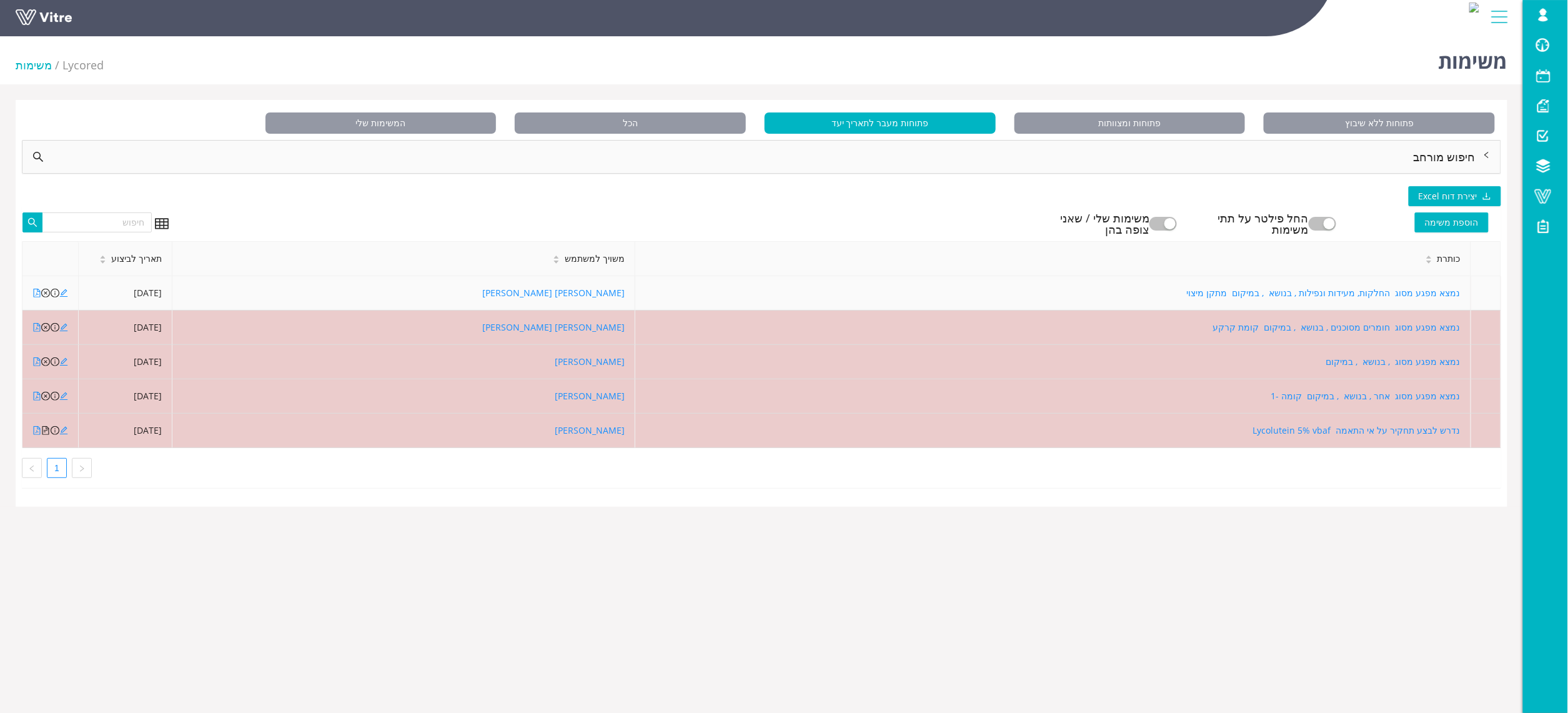
click at [38, 287] on div at bounding box center [37, 293] width 9 height 14
click at [35, 294] on icon "file-pdf" at bounding box center [37, 293] width 9 height 9
click at [45, 295] on icon "close-circle" at bounding box center [46, 293] width 9 height 9
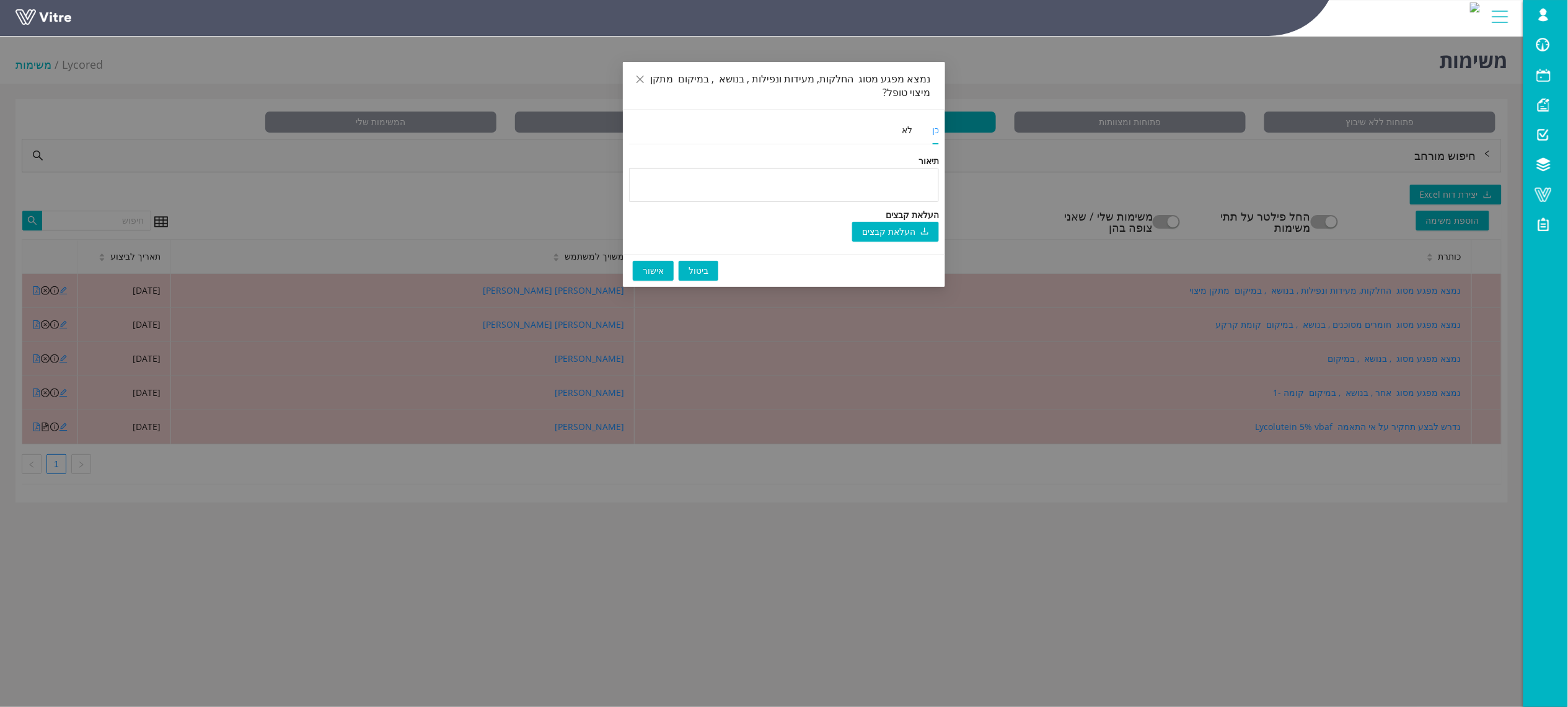
click at [661, 265] on span "אישור" at bounding box center [653, 271] width 21 height 14
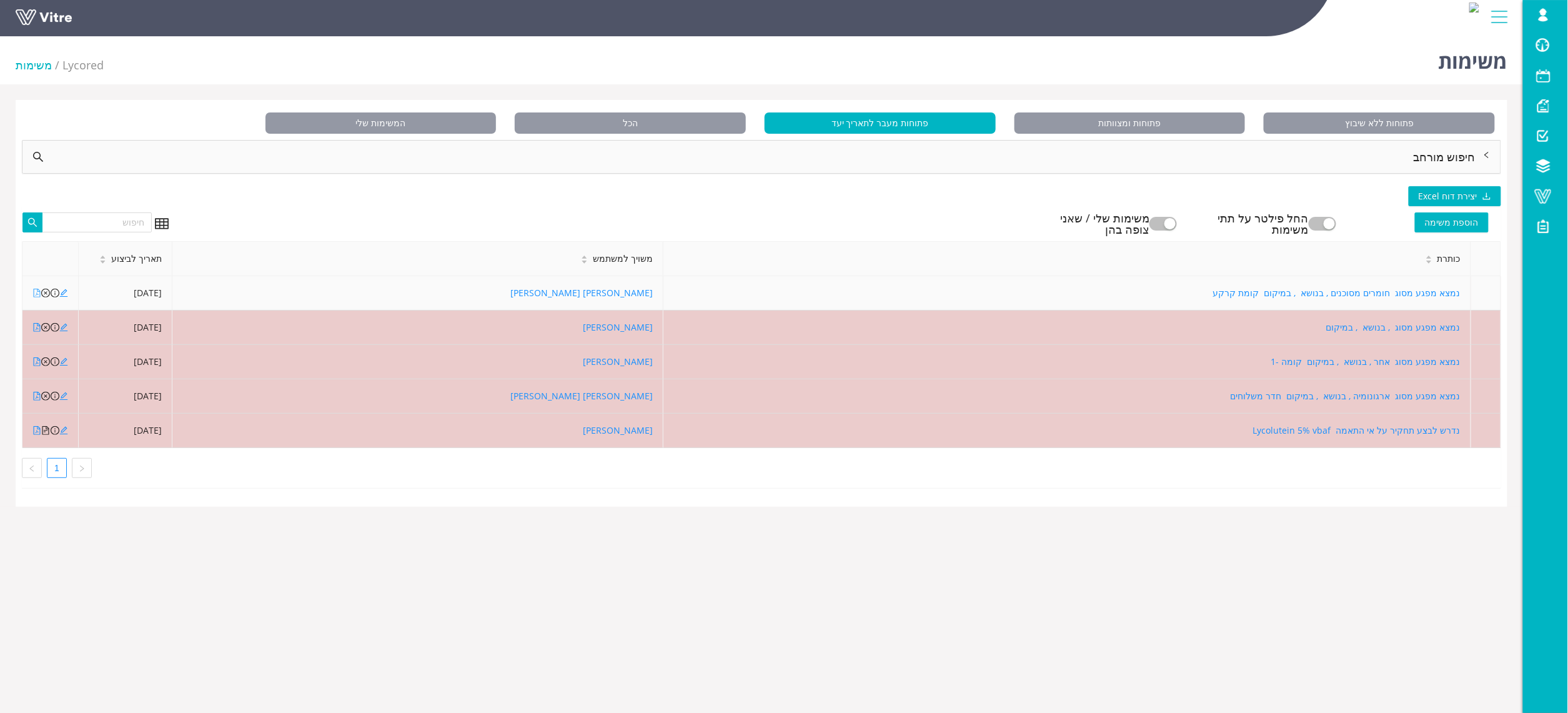
click at [35, 293] on icon "file-pdf" at bounding box center [37, 293] width 9 height 9
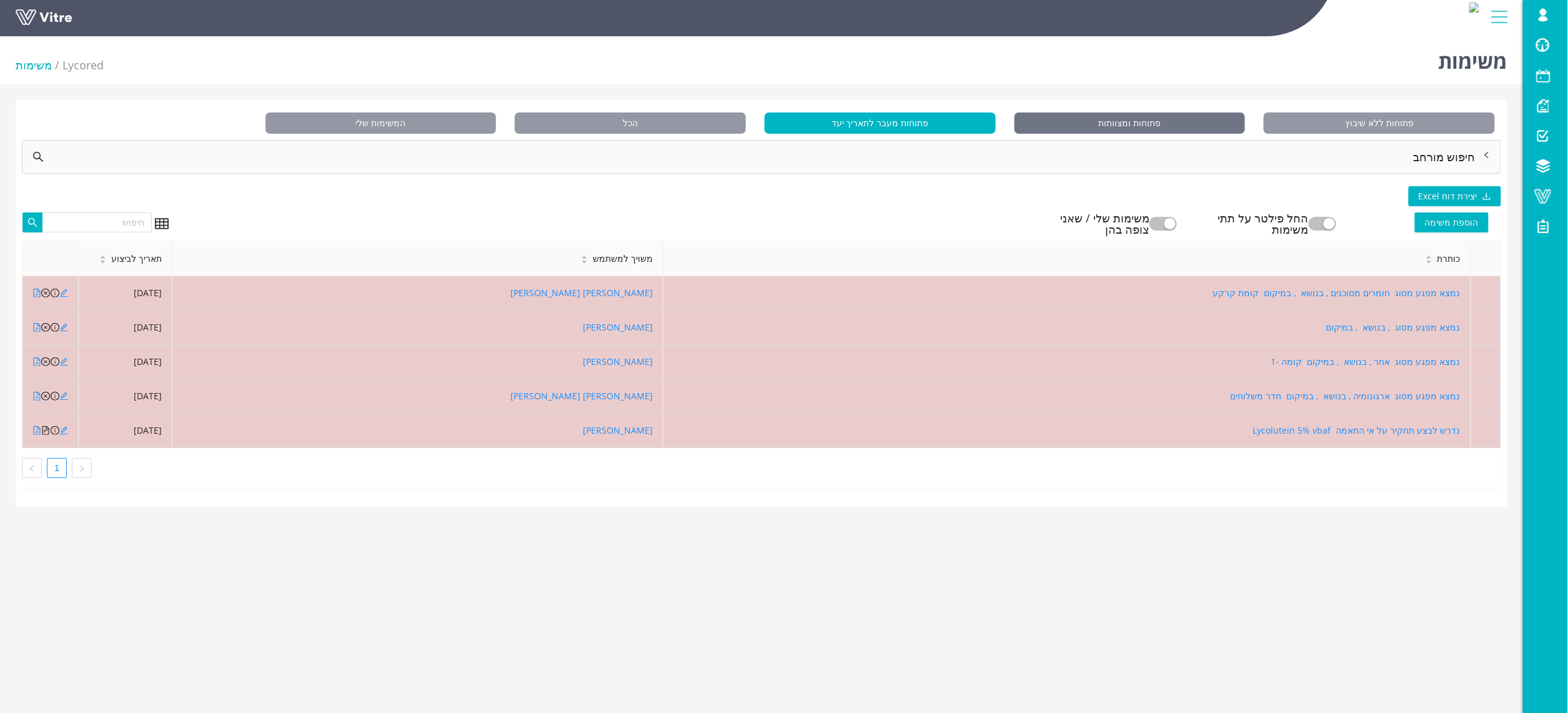
click at [1145, 130] on span "פתוחות ומצוותות" at bounding box center [1130, 123] width 231 height 21
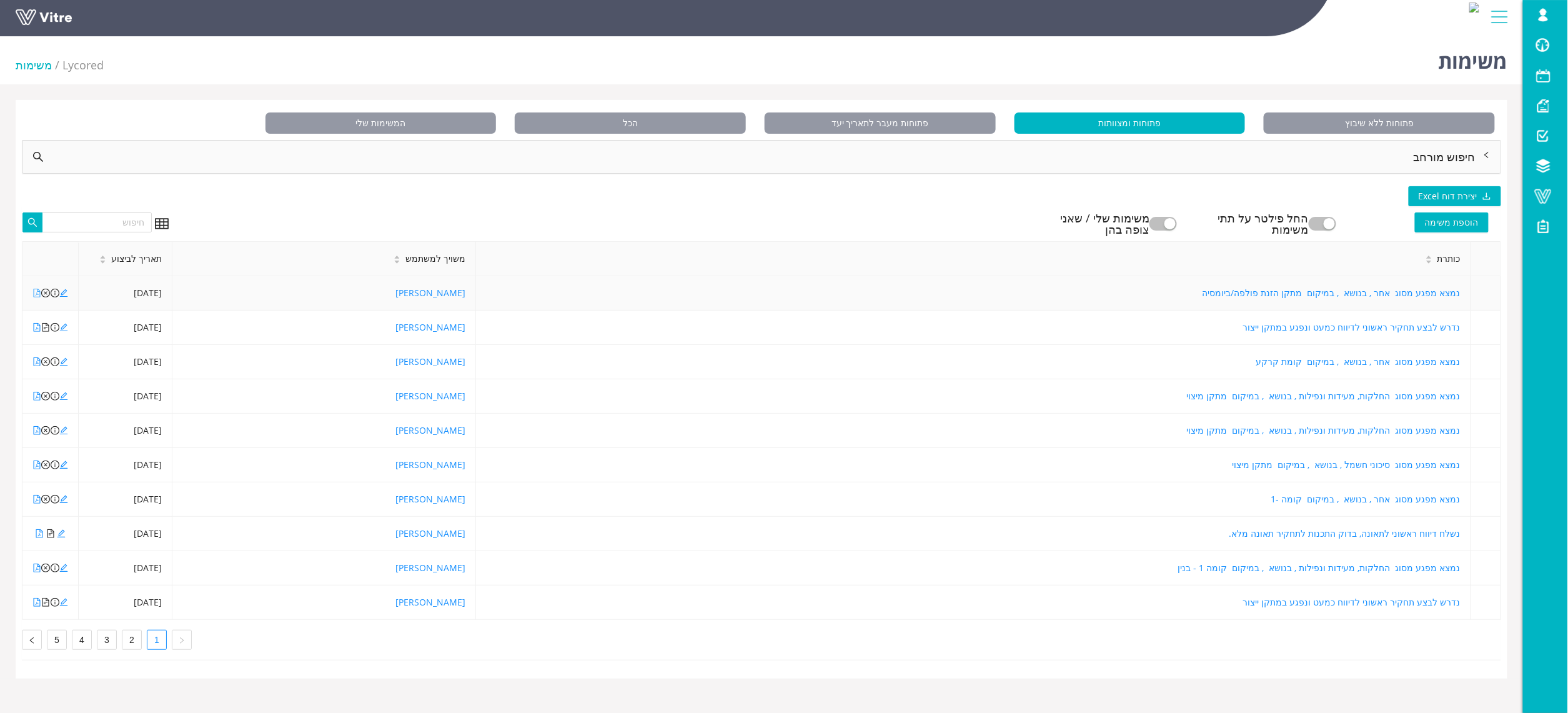
click at [38, 295] on icon "file-pdf" at bounding box center [37, 293] width 9 height 9
click at [36, 328] on icon "file-pdf" at bounding box center [37, 328] width 9 height 9
click at [38, 327] on icon "file-pdf" at bounding box center [37, 328] width 9 height 9
click at [38, 364] on icon "file-pdf" at bounding box center [37, 362] width 7 height 9
click at [46, 364] on icon "close-circle" at bounding box center [46, 362] width 9 height 9
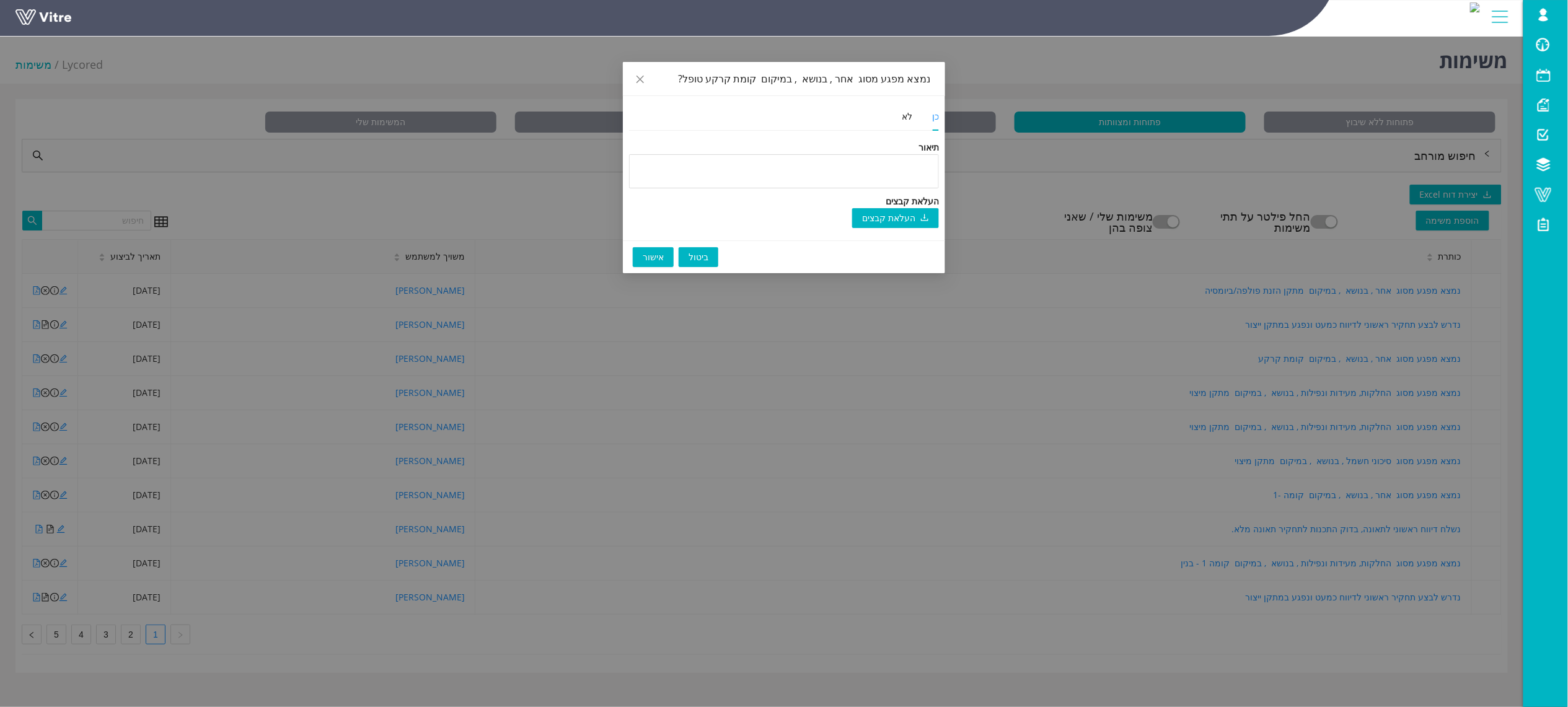
click at [666, 257] on button "אישור" at bounding box center [653, 257] width 41 height 20
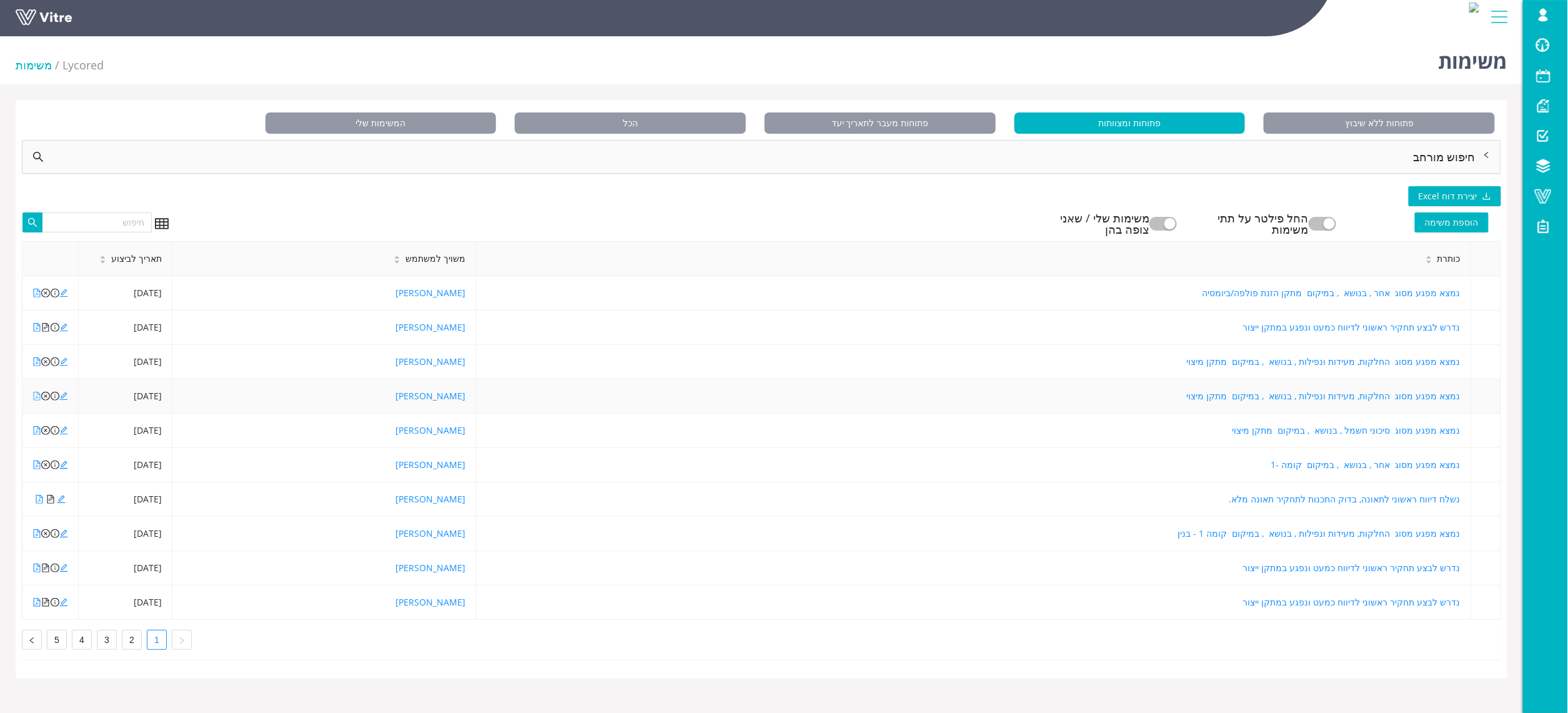
click at [36, 399] on icon "file-pdf" at bounding box center [37, 396] width 7 height 9
click at [34, 435] on icon "file-pdf" at bounding box center [37, 431] width 7 height 9
click at [46, 432] on icon "close-circle" at bounding box center [46, 431] width 9 height 9
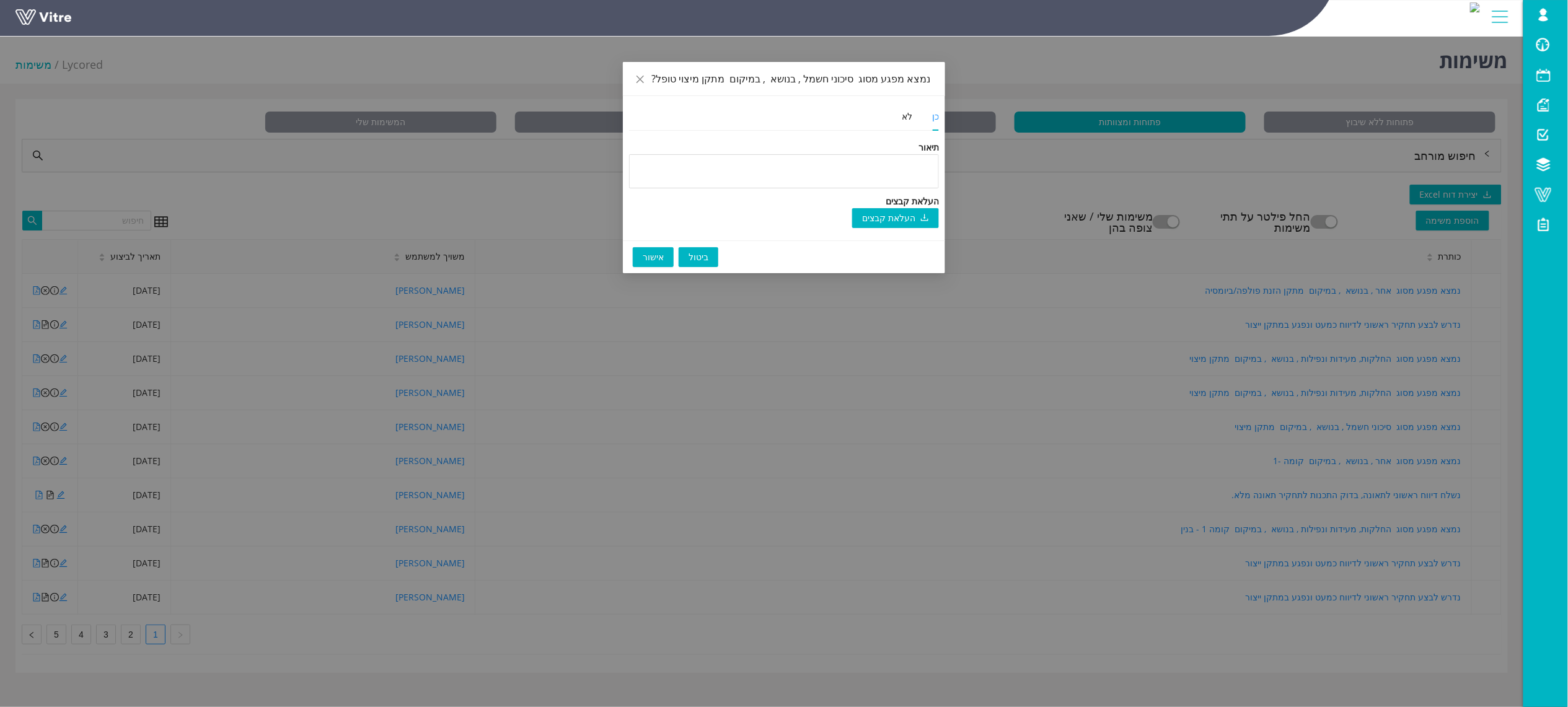
click at [656, 254] on span "אישור" at bounding box center [653, 257] width 21 height 14
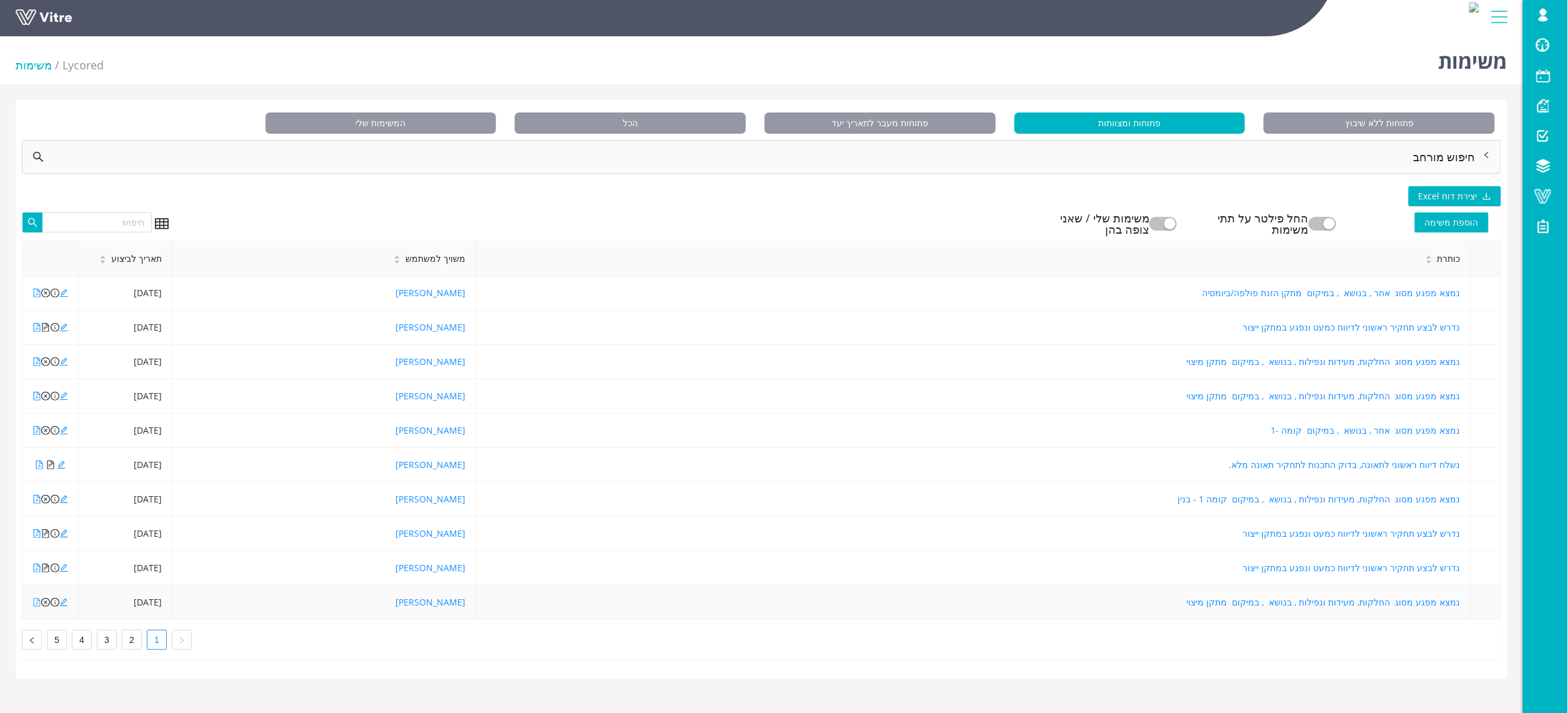
click at [36, 605] on icon "file-pdf" at bounding box center [37, 603] width 9 height 9
click at [33, 538] on icon "file-pdf" at bounding box center [37, 534] width 9 height 9
click at [46, 534] on icon "file-text" at bounding box center [45, 534] width 7 height 9
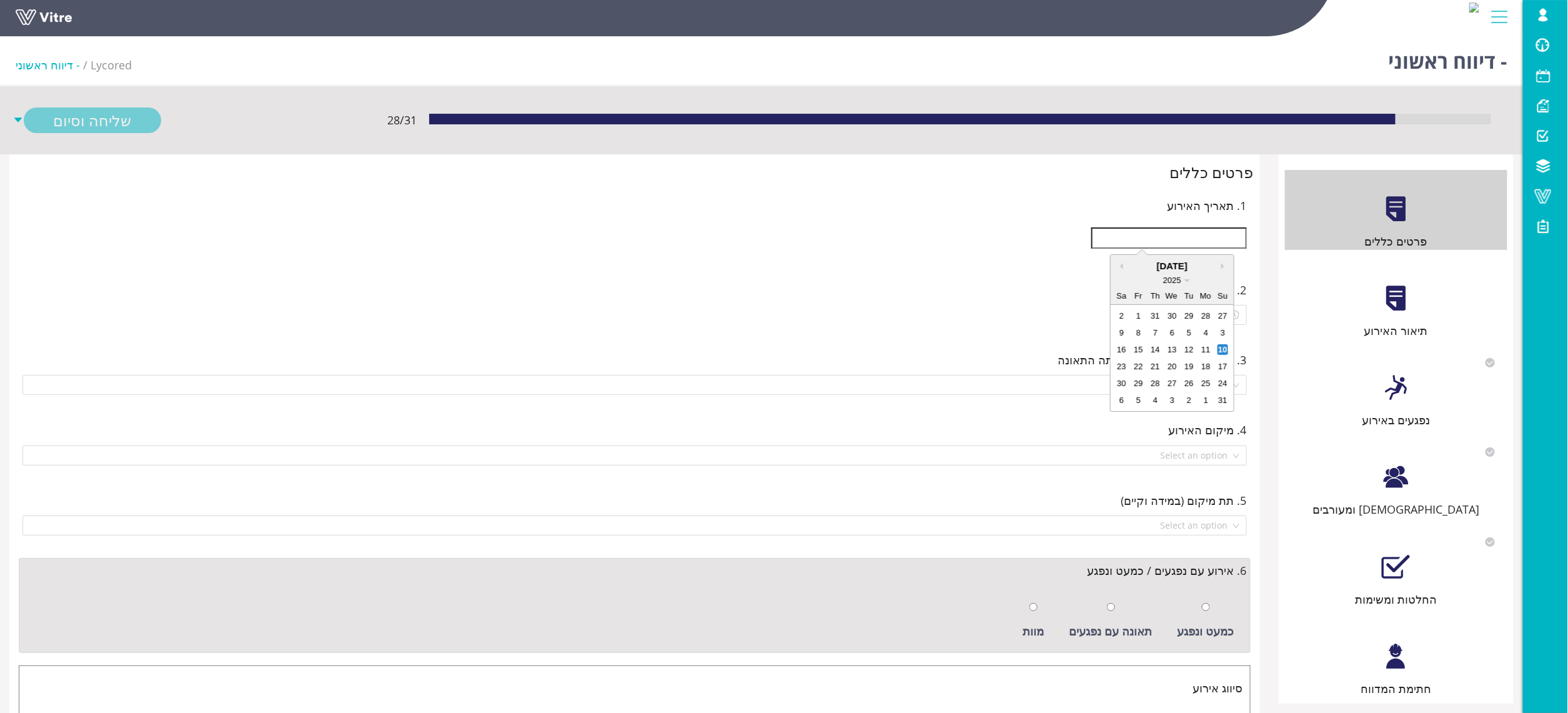
click at [1212, 247] on input "text" at bounding box center [1169, 238] width 155 height 21
click at [1221, 318] on div "27" at bounding box center [1223, 316] width 10 height 10
type input "27/07/2025"
click at [1208, 616] on div at bounding box center [1206, 607] width 8 height 18
radio input "true"
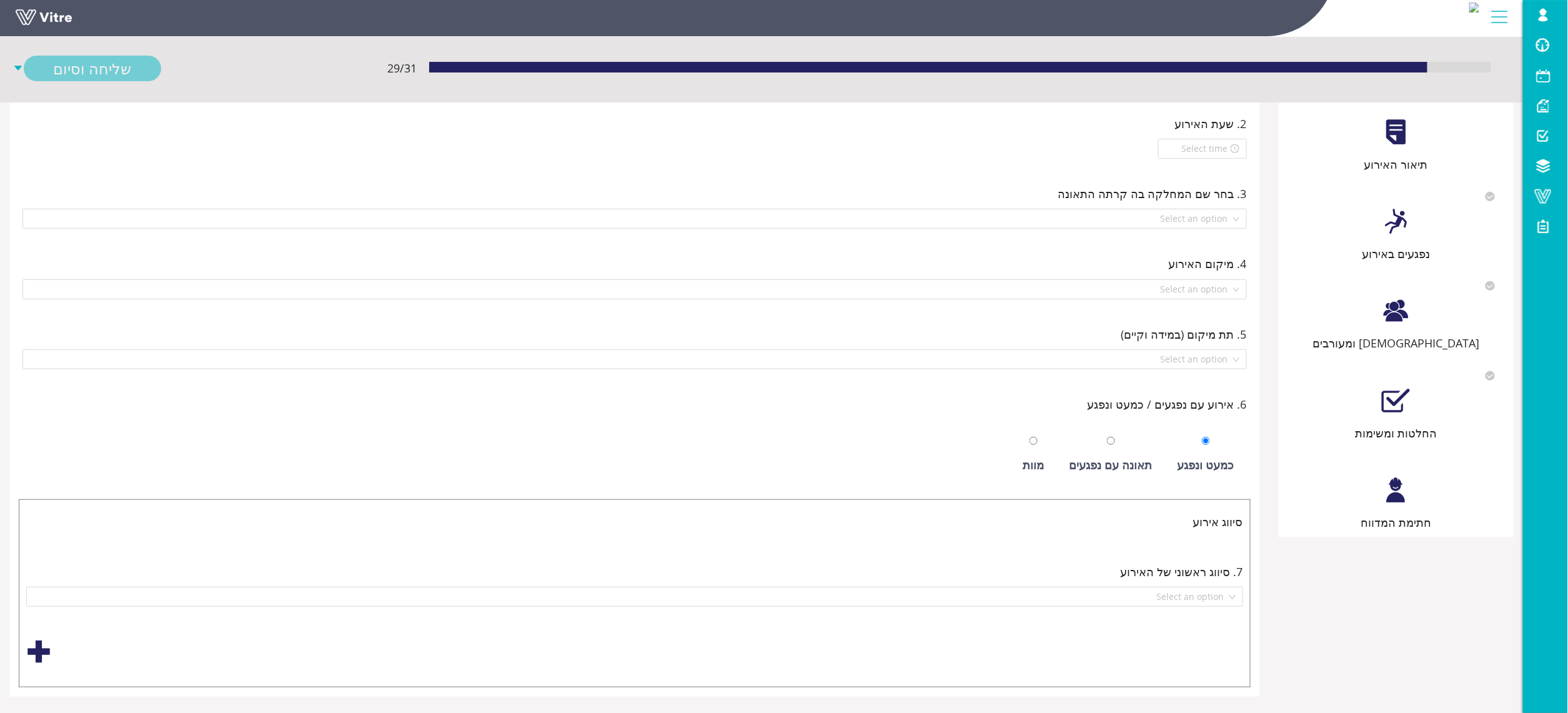
scroll to position [83, 0]
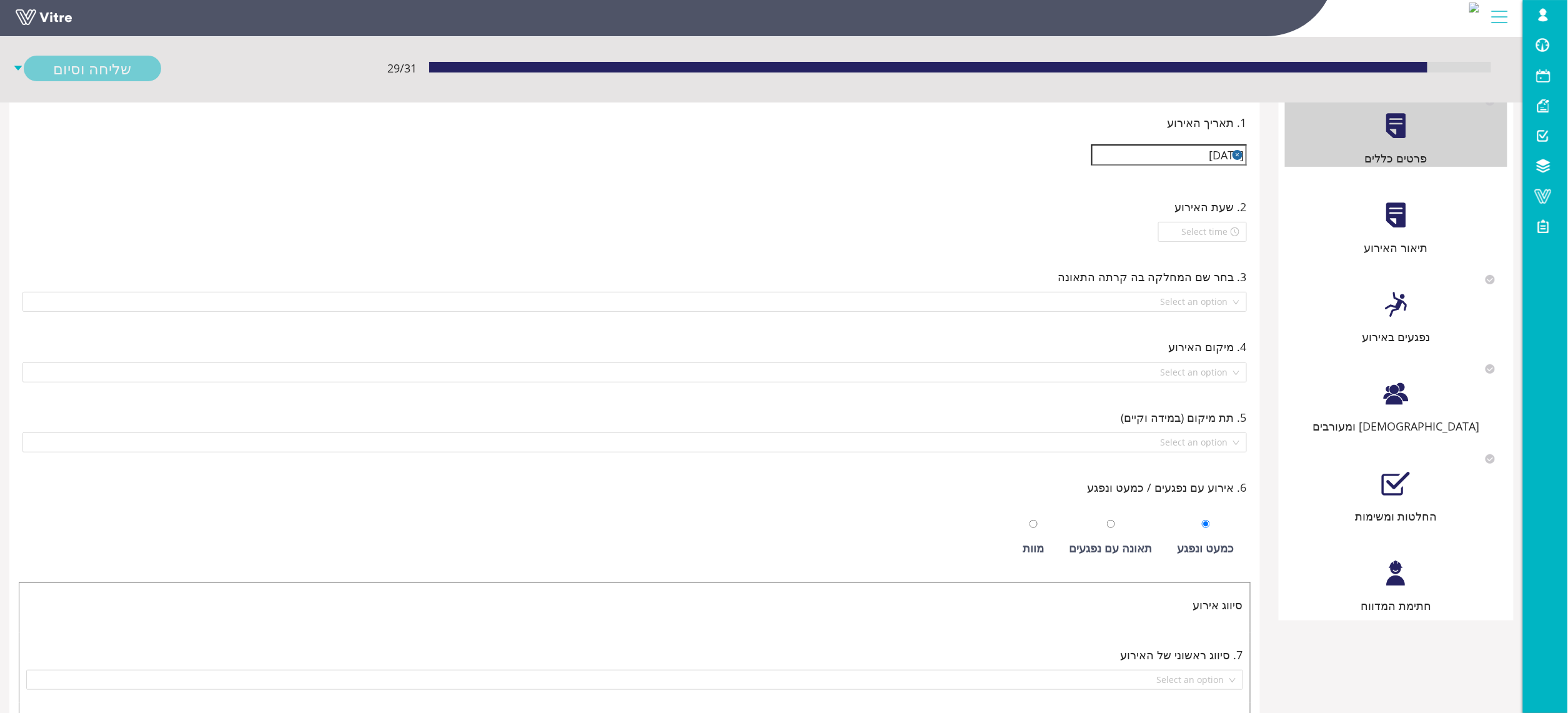
click at [1383, 247] on div "תיאור האירוע" at bounding box center [1396, 248] width 223 height 18
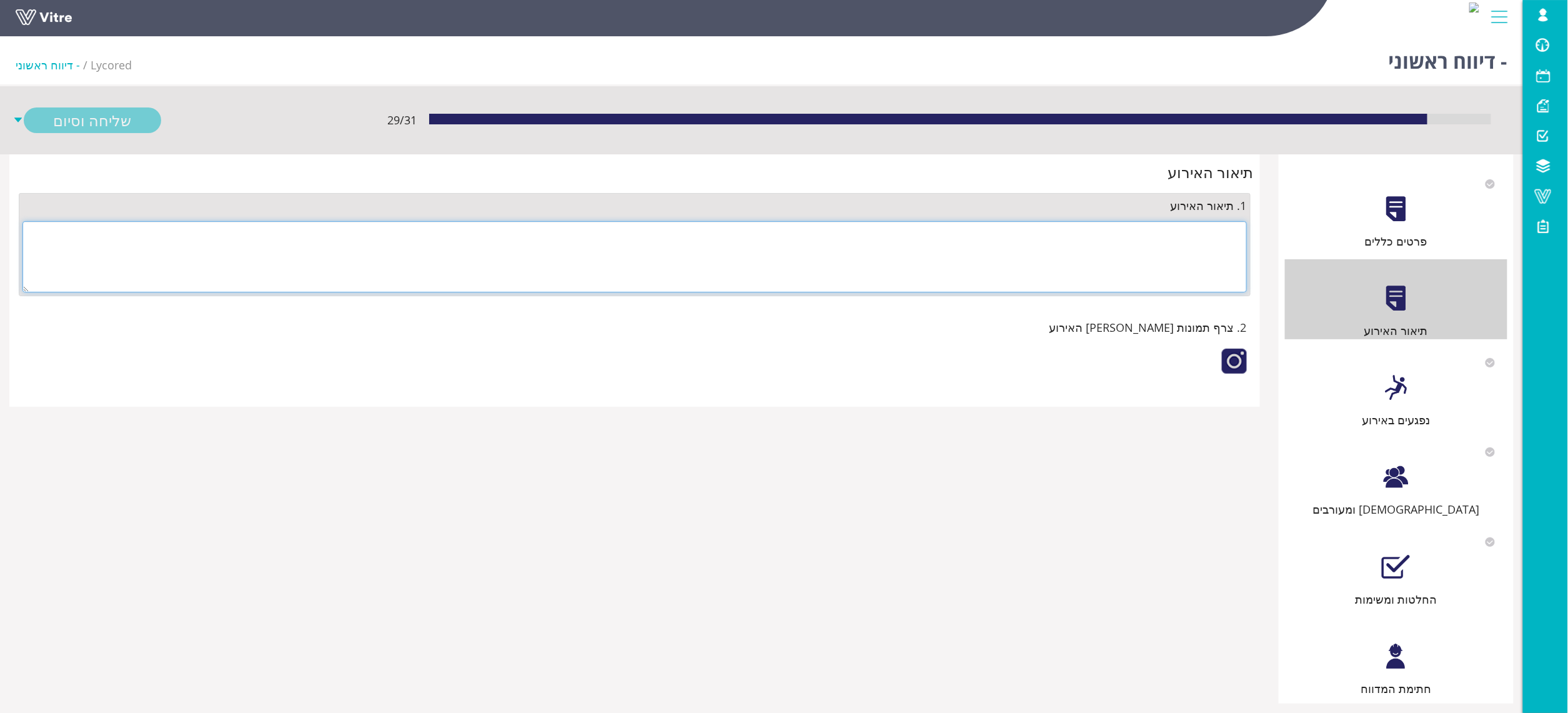
click at [1170, 245] on textarea at bounding box center [634, 257] width 1225 height 71
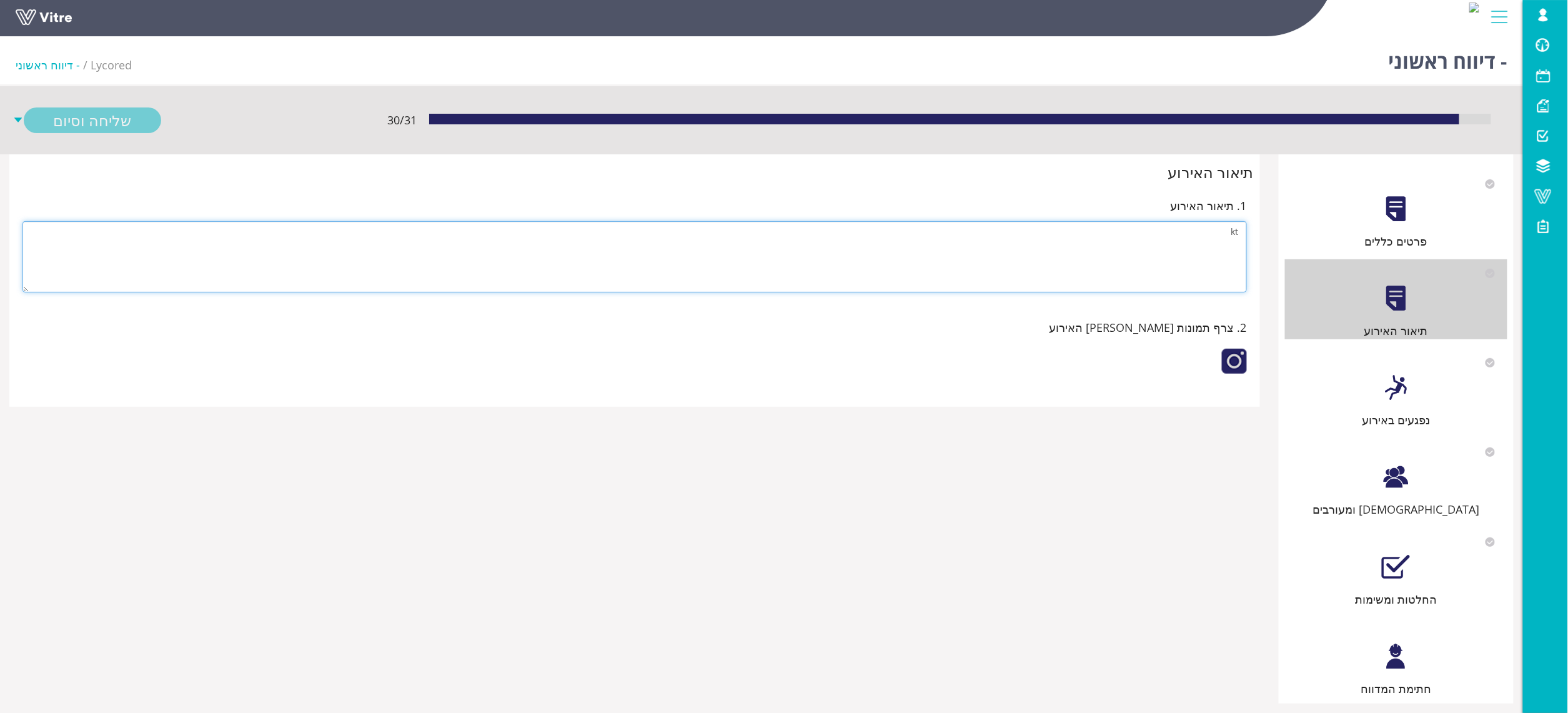
type textarea "k"
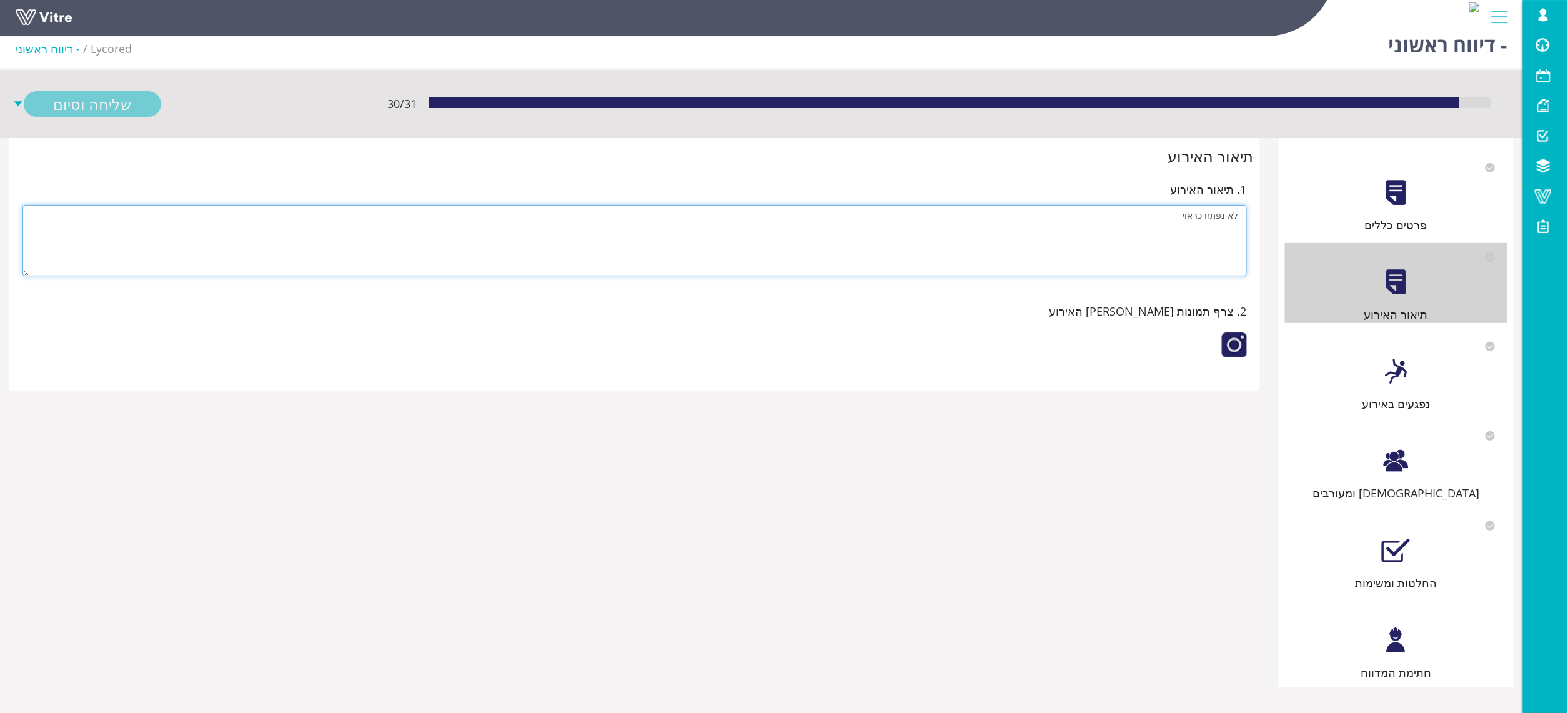
scroll to position [31, 0]
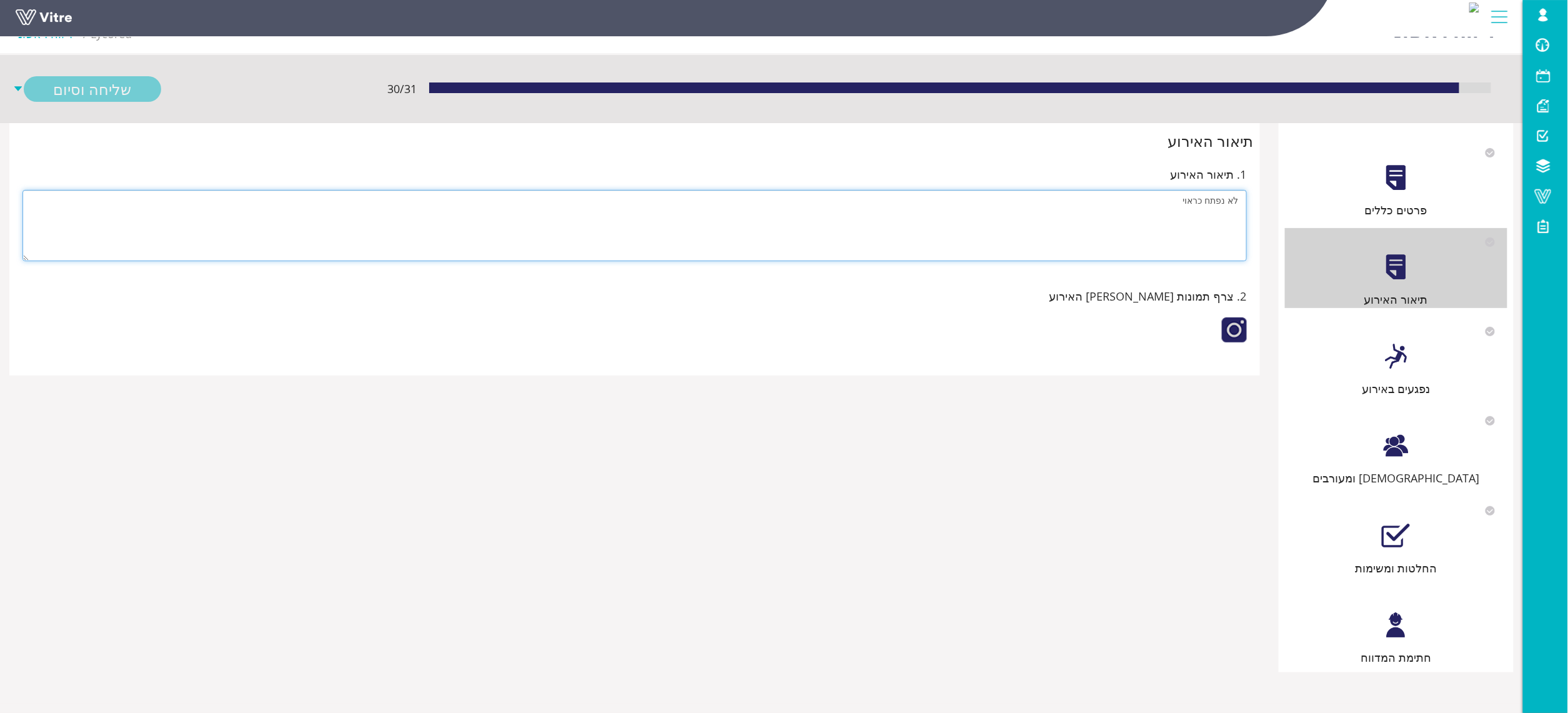
type textarea "לא נפתח כראוי"
click at [1419, 649] on div "חתימת המדווח" at bounding box center [1396, 657] width 223 height 18
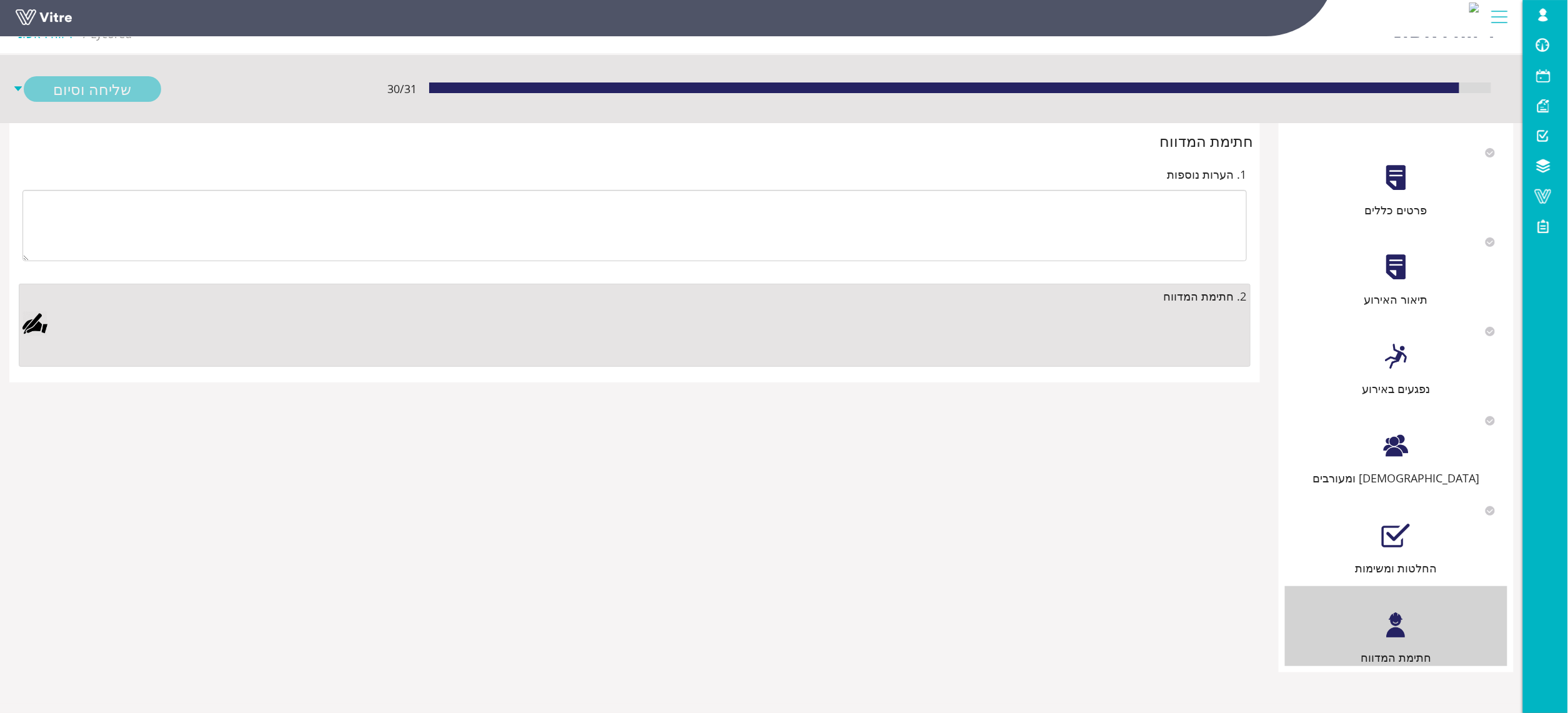
scroll to position [0, 0]
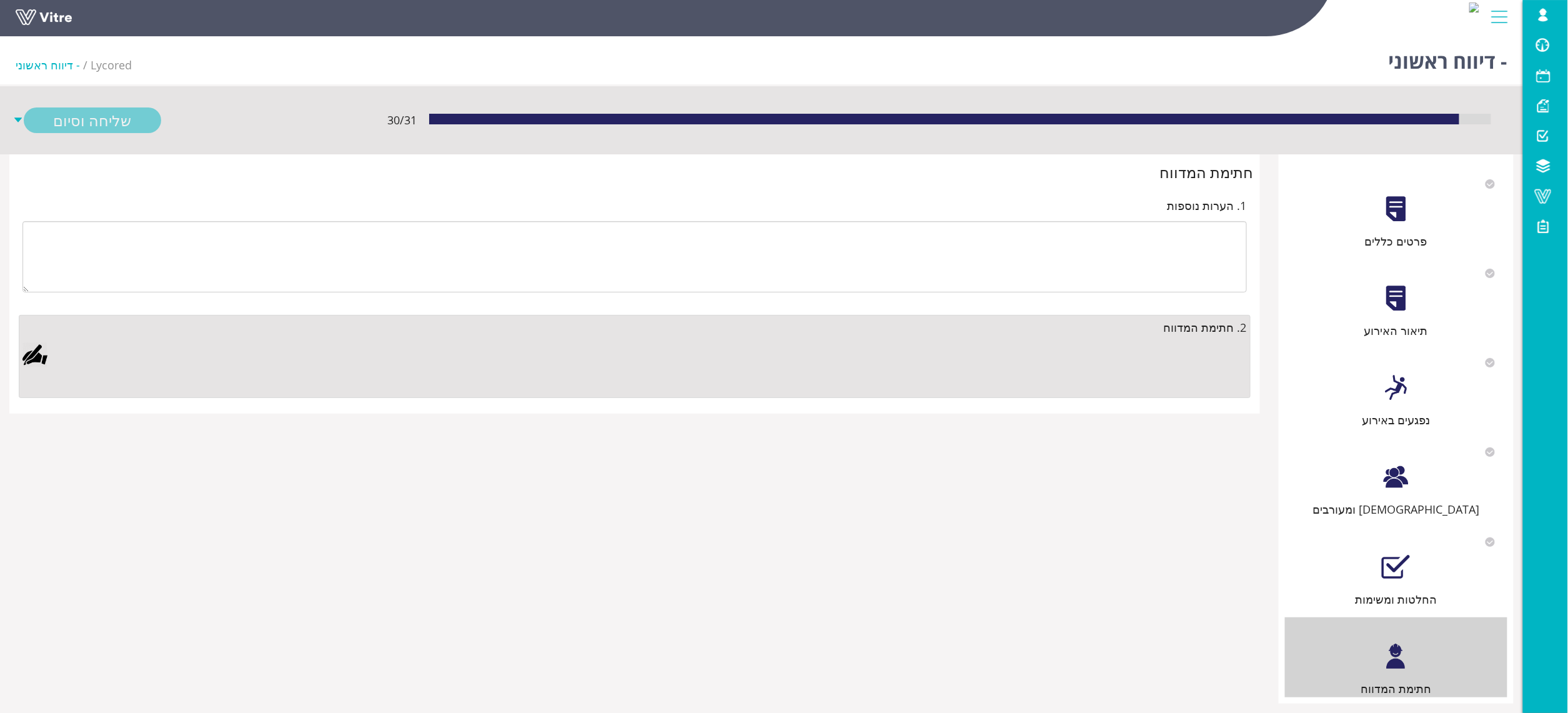
click at [29, 352] on div at bounding box center [35, 355] width 25 height 25
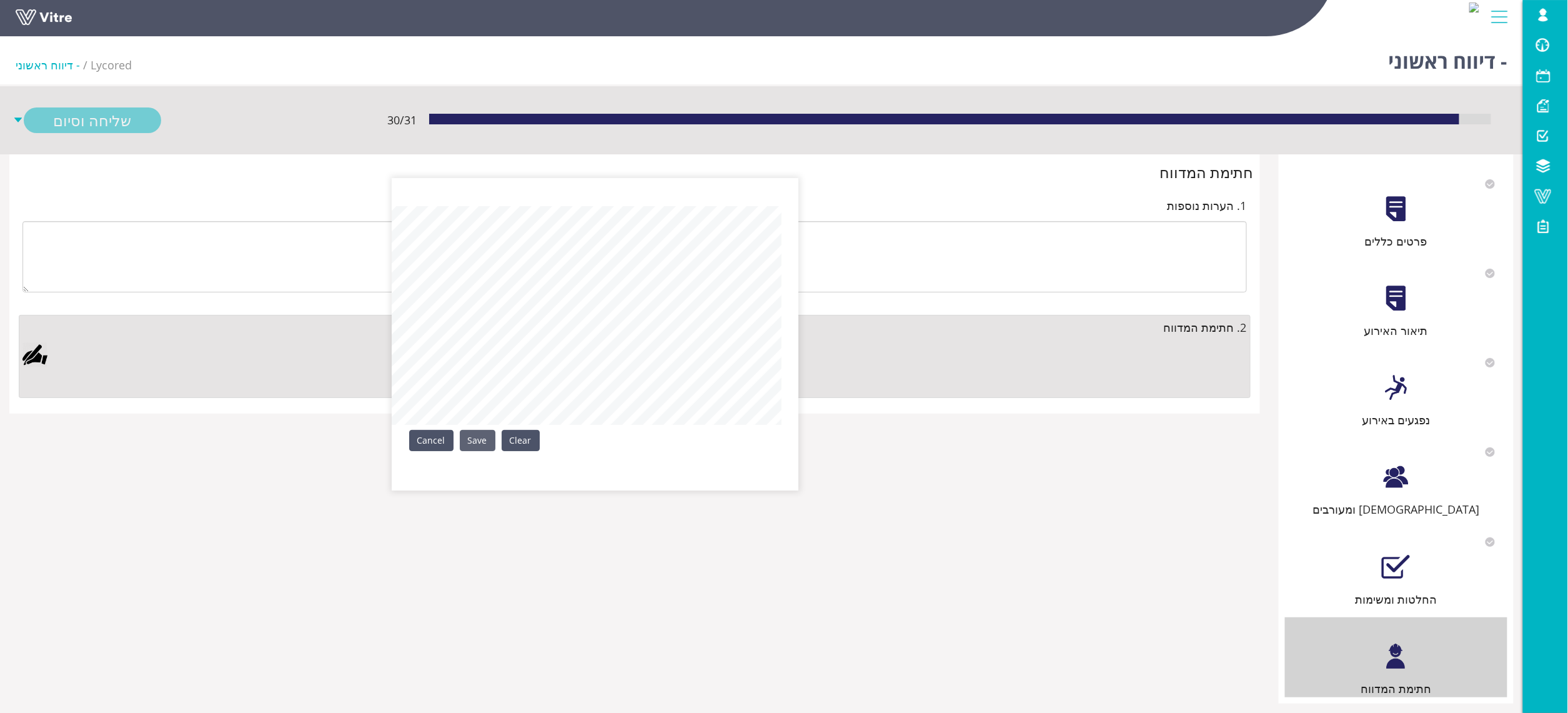
click at [488, 438] on link "Save" at bounding box center [477, 441] width 36 height 21
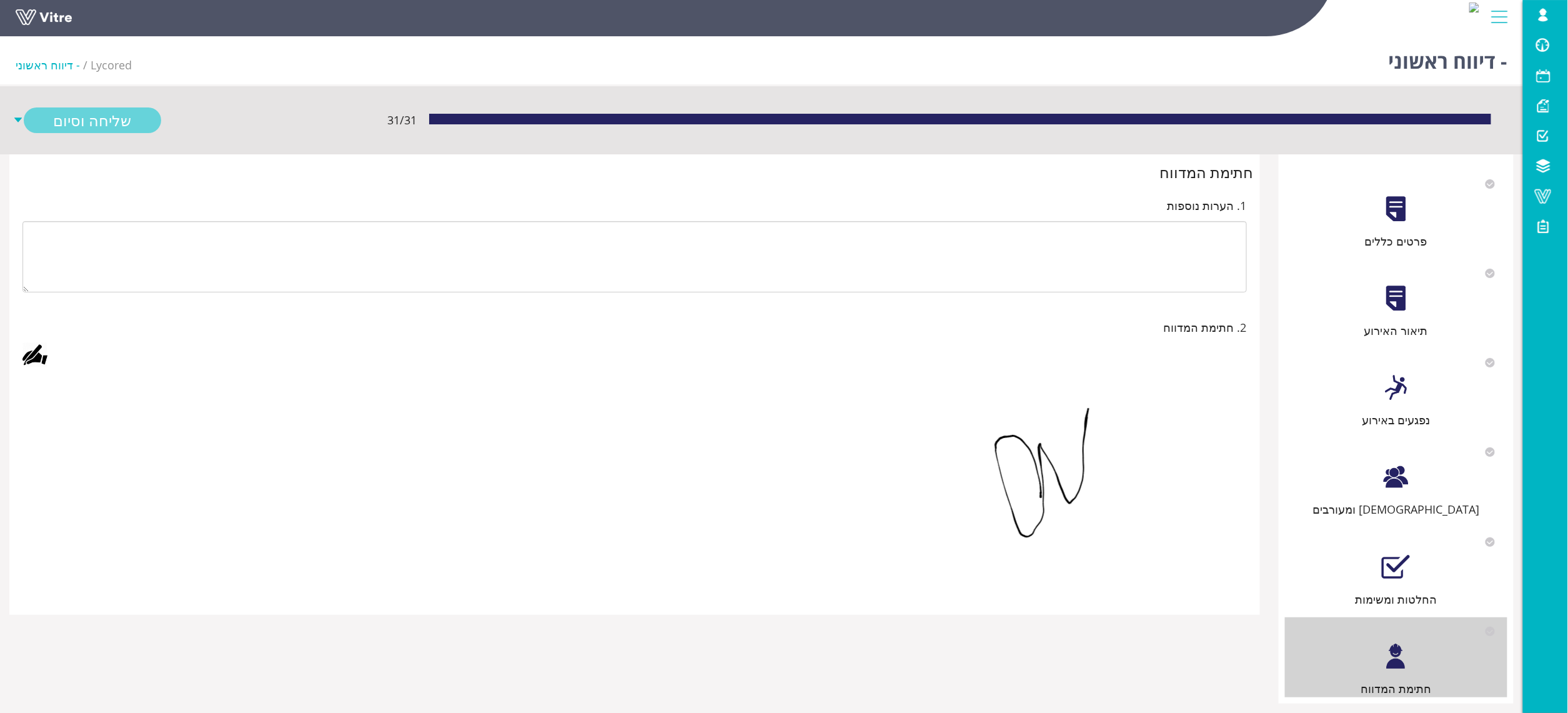
click at [101, 121] on link "שליחה וסיום" at bounding box center [92, 120] width 138 height 26
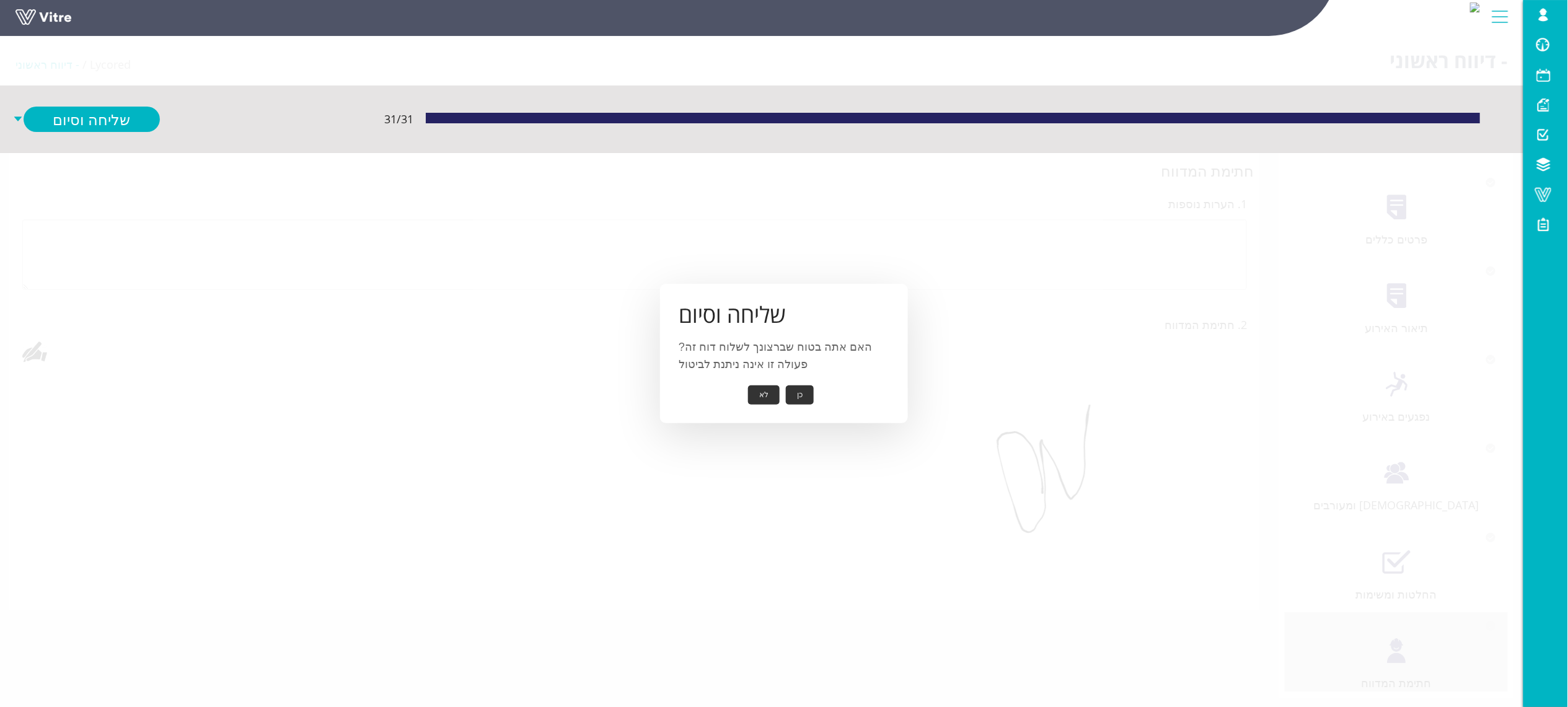
click at [799, 400] on button "כן" at bounding box center [800, 395] width 28 height 19
click at [765, 392] on button "אישור" at bounding box center [781, 386] width 41 height 19
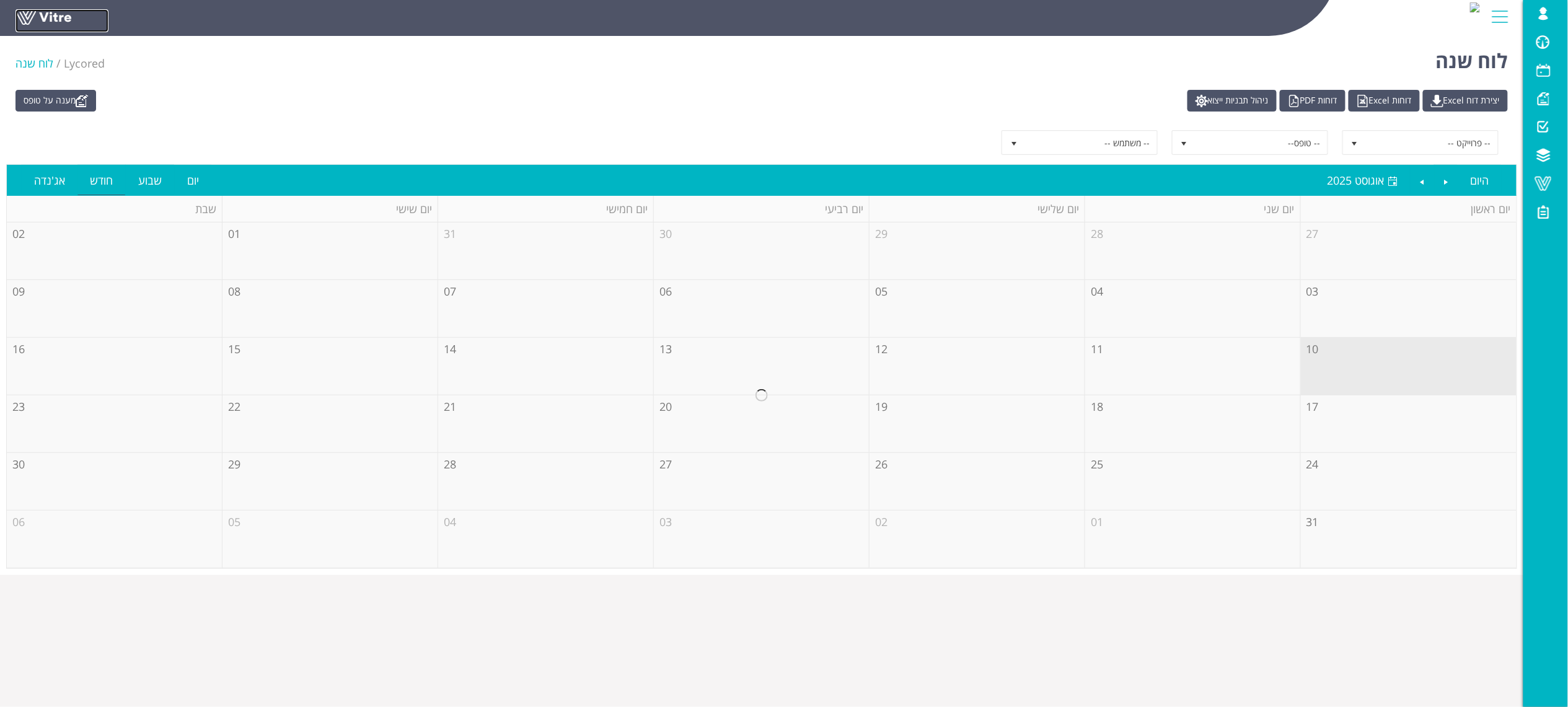
click at [62, 21] on link at bounding box center [62, 21] width 93 height 23
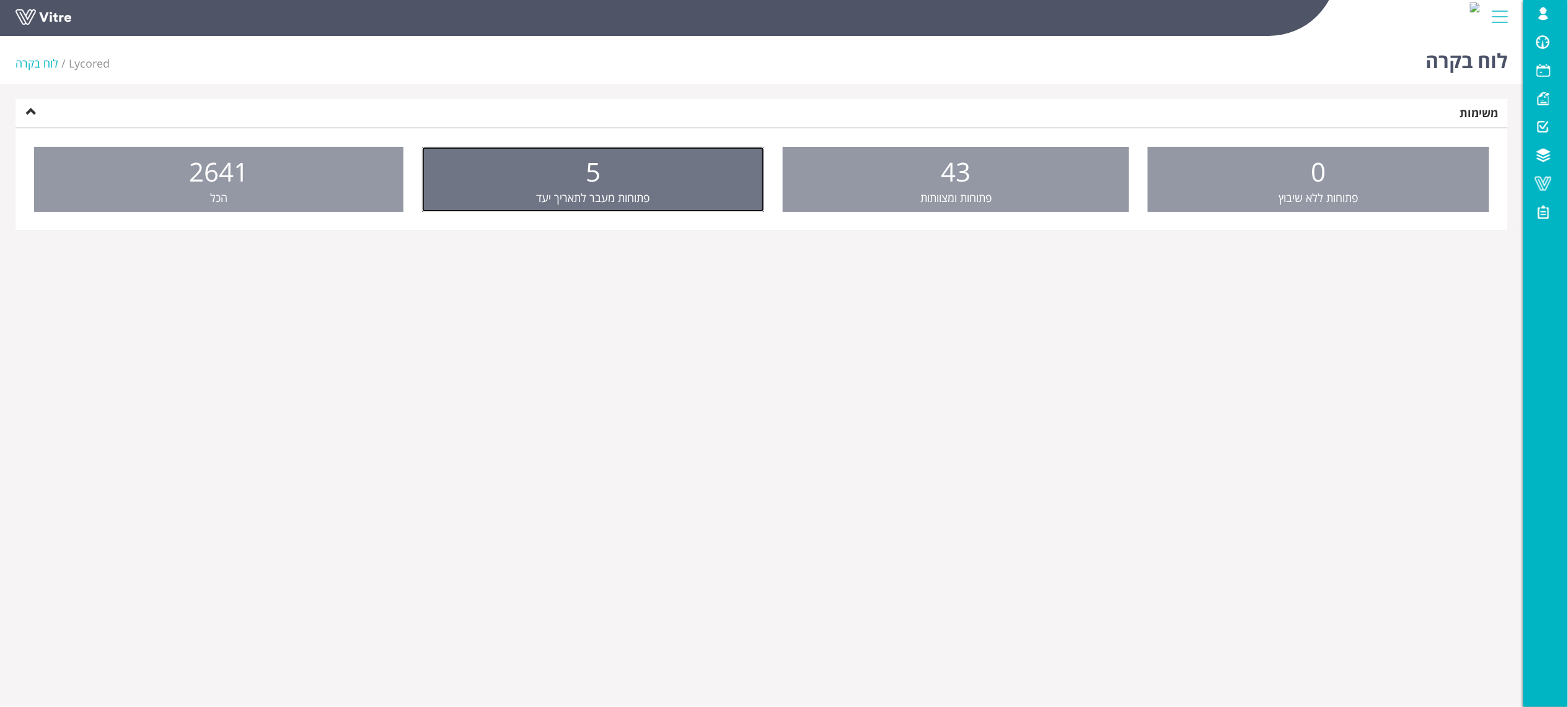
click at [703, 182] on link "5 פתוחות מעבר לתאריך יעד" at bounding box center [593, 180] width 342 height 66
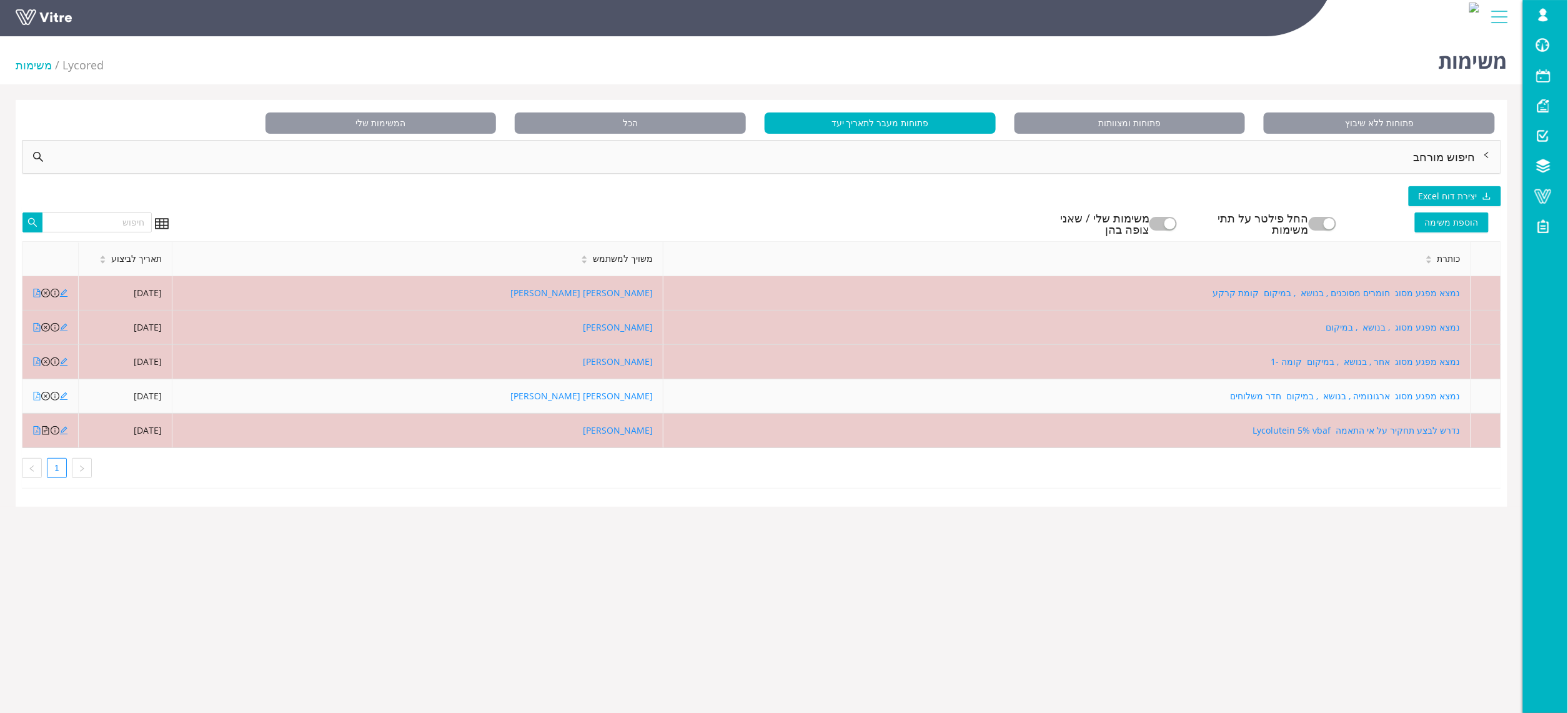
click at [35, 398] on icon "file-pdf" at bounding box center [37, 396] width 9 height 9
click at [46, 399] on icon "close-circle" at bounding box center [46, 396] width 9 height 9
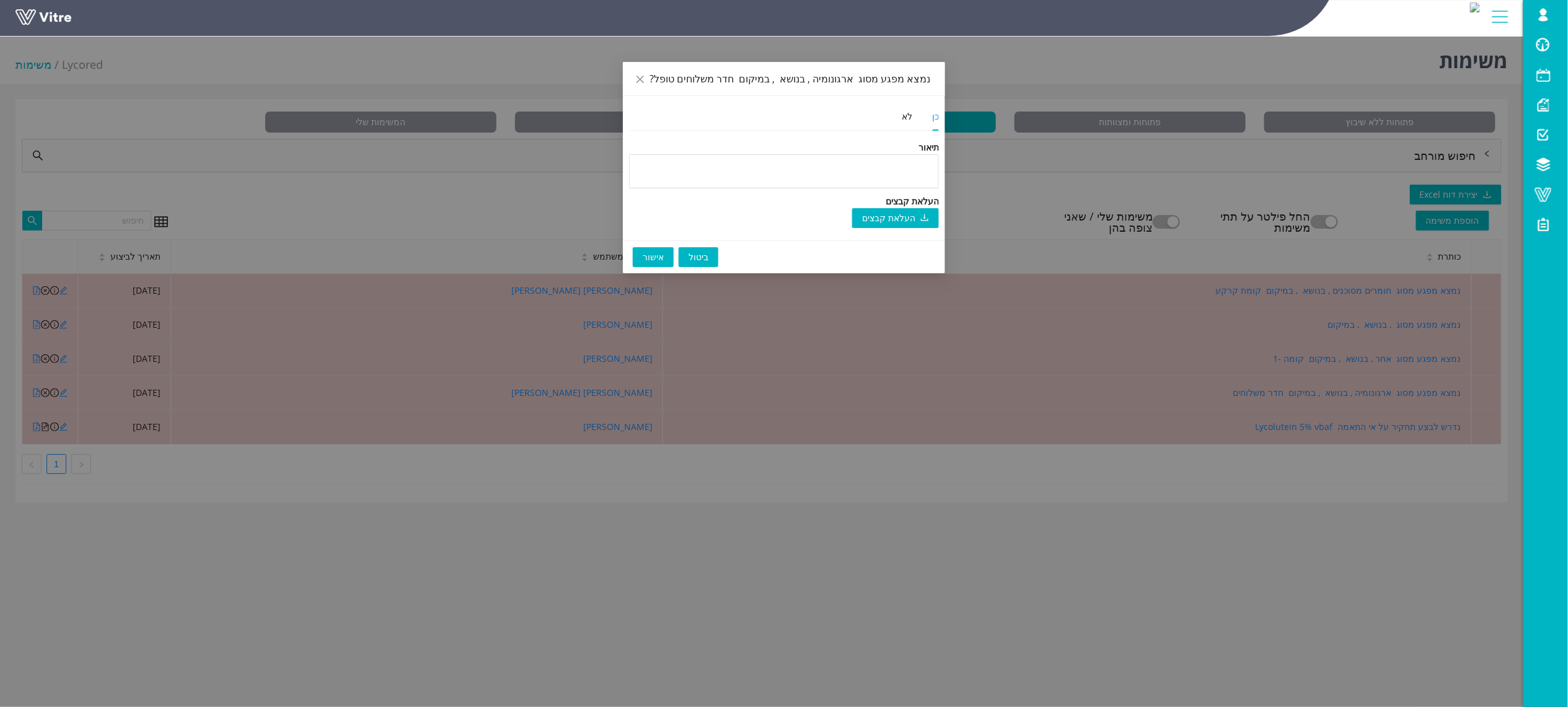
click at [656, 250] on span "אישור" at bounding box center [653, 257] width 21 height 14
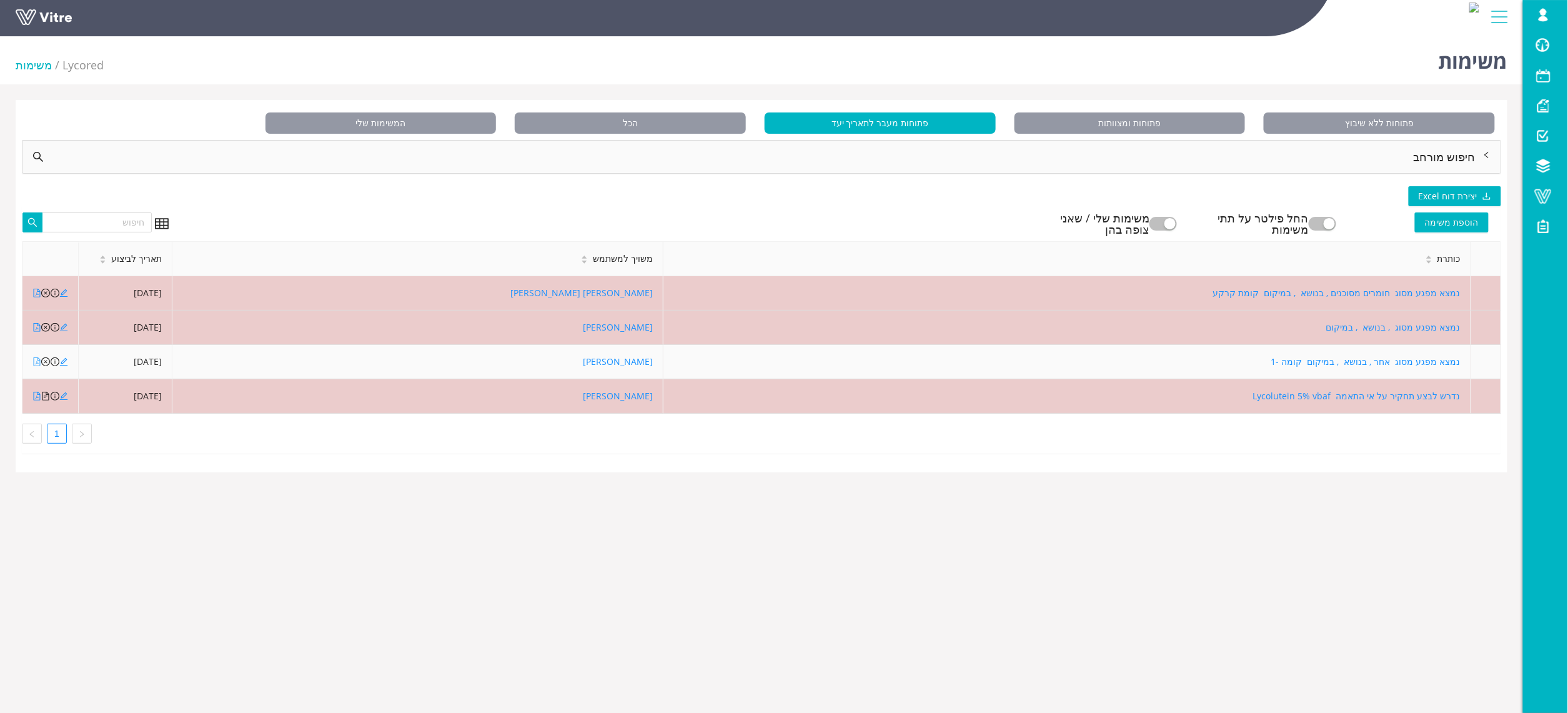
click at [33, 366] on icon "file-pdf" at bounding box center [37, 362] width 9 height 9
click at [46, 364] on icon "close-circle" at bounding box center [46, 362] width 9 height 9
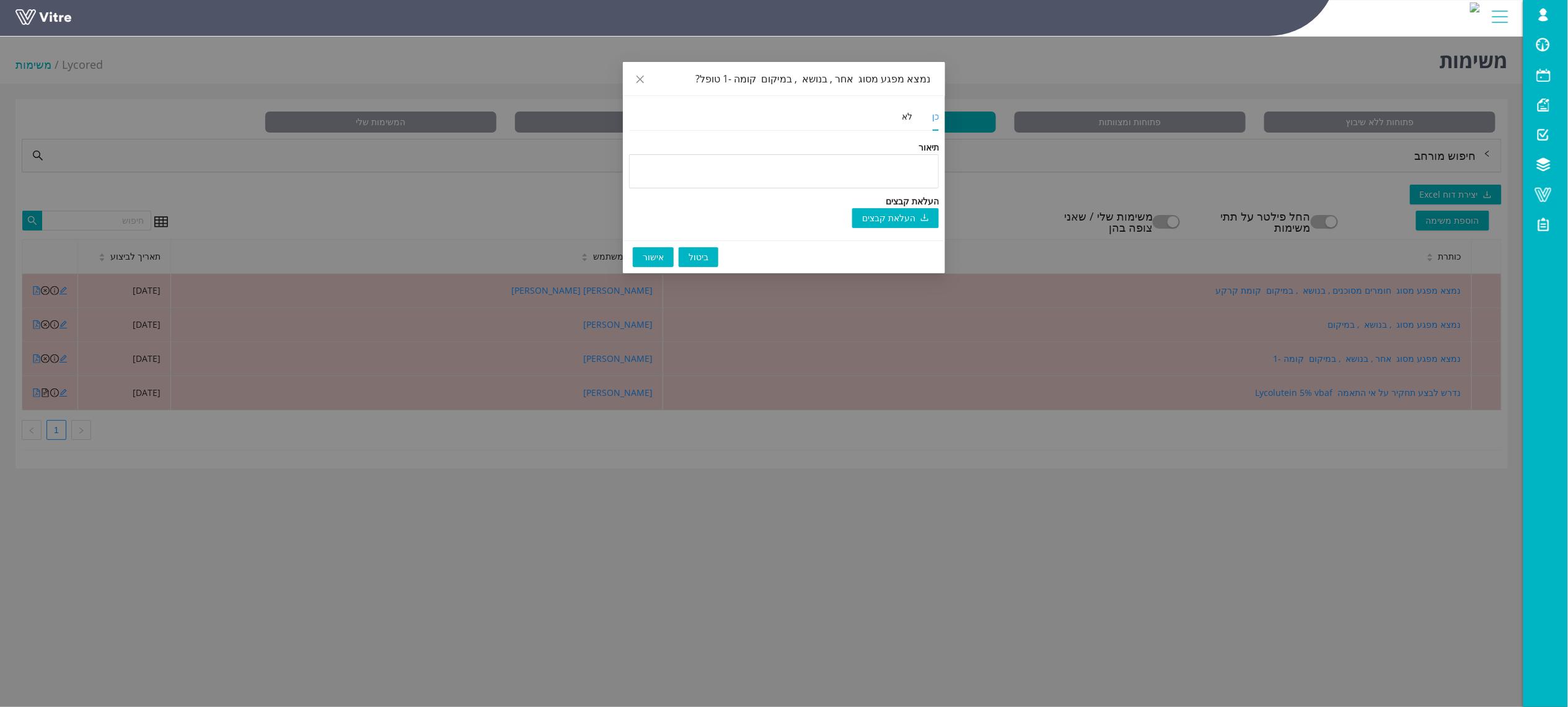
click at [642, 256] on button "אישור" at bounding box center [653, 257] width 41 height 20
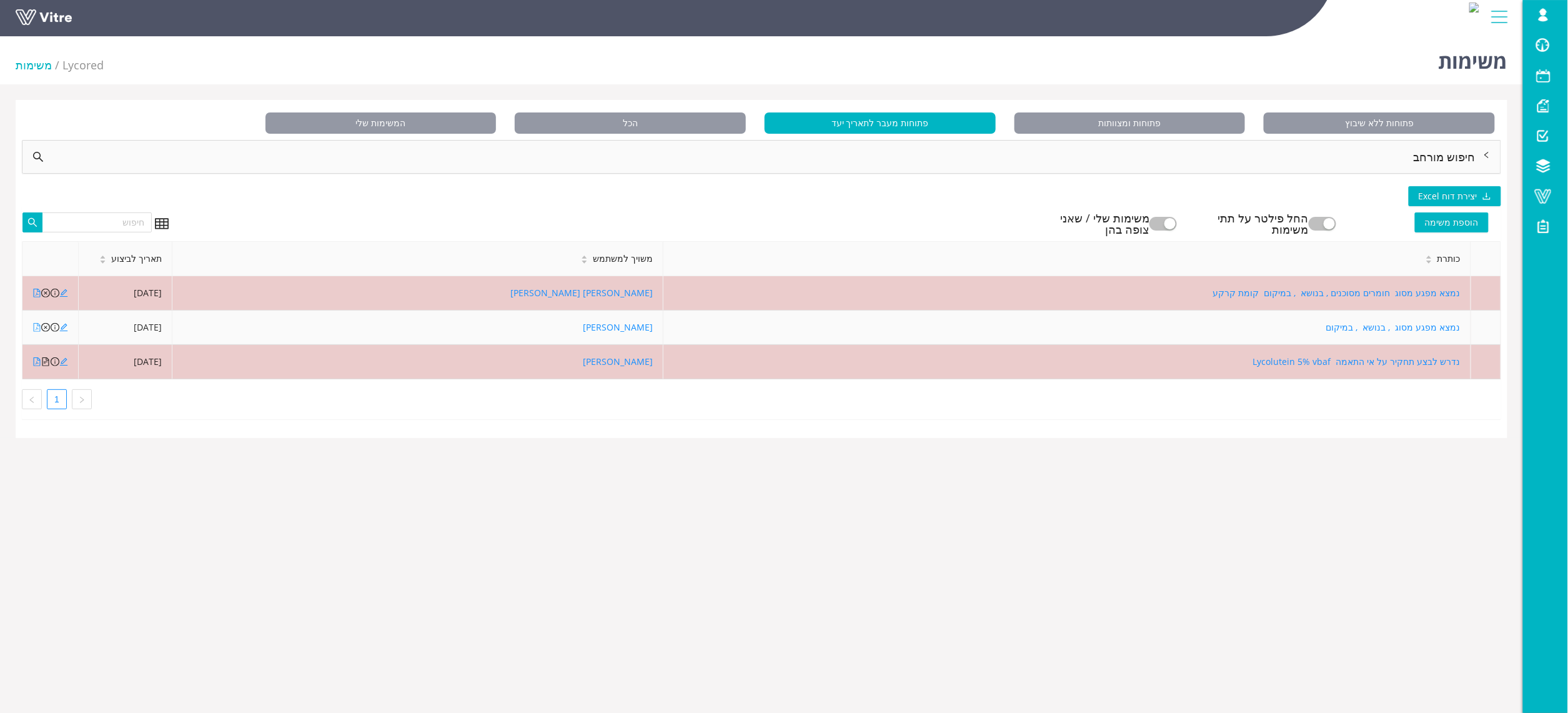
click at [34, 329] on icon "file-pdf" at bounding box center [37, 328] width 7 height 9
click at [61, 327] on icon "edit" at bounding box center [64, 328] width 9 height 9
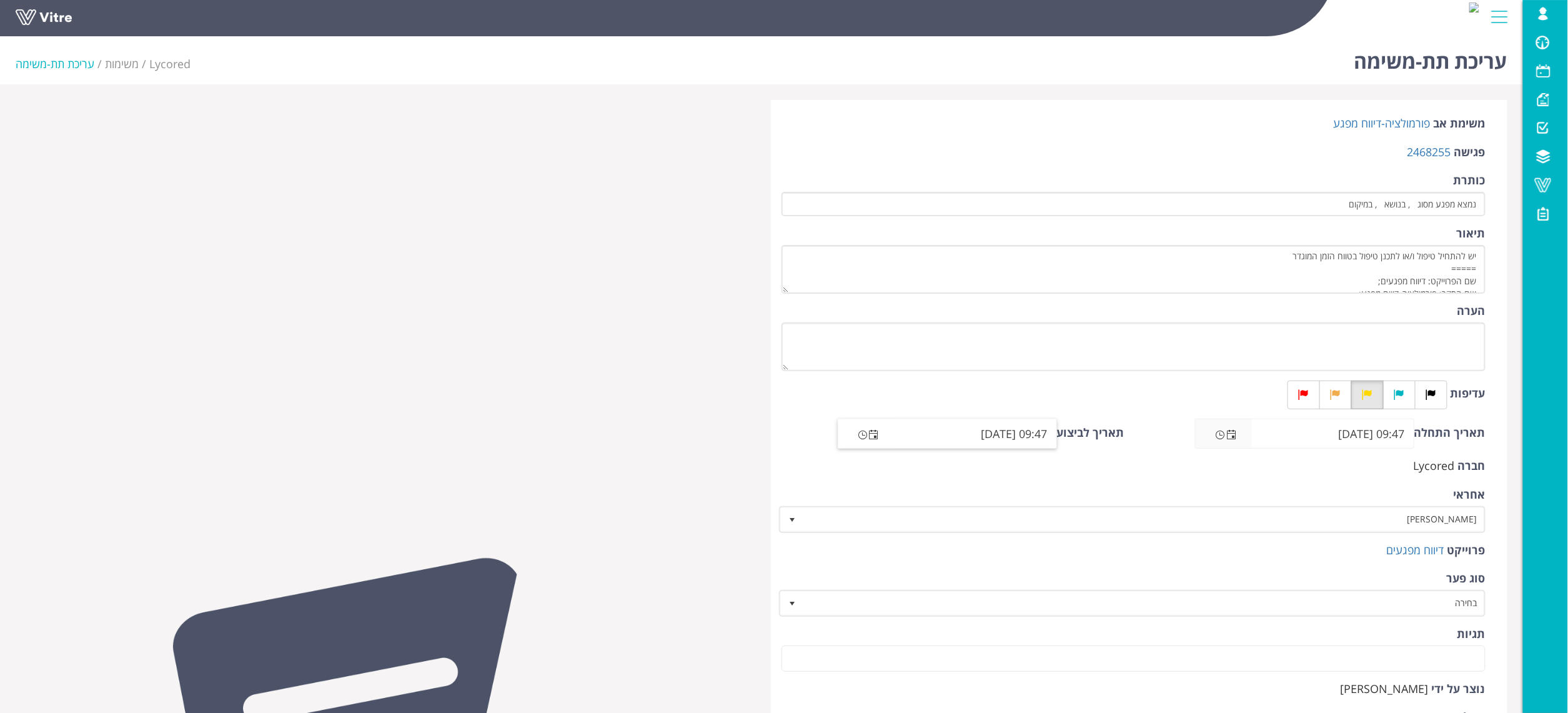
click at [878, 436] on span "Open the date view" at bounding box center [875, 435] width 10 height 10
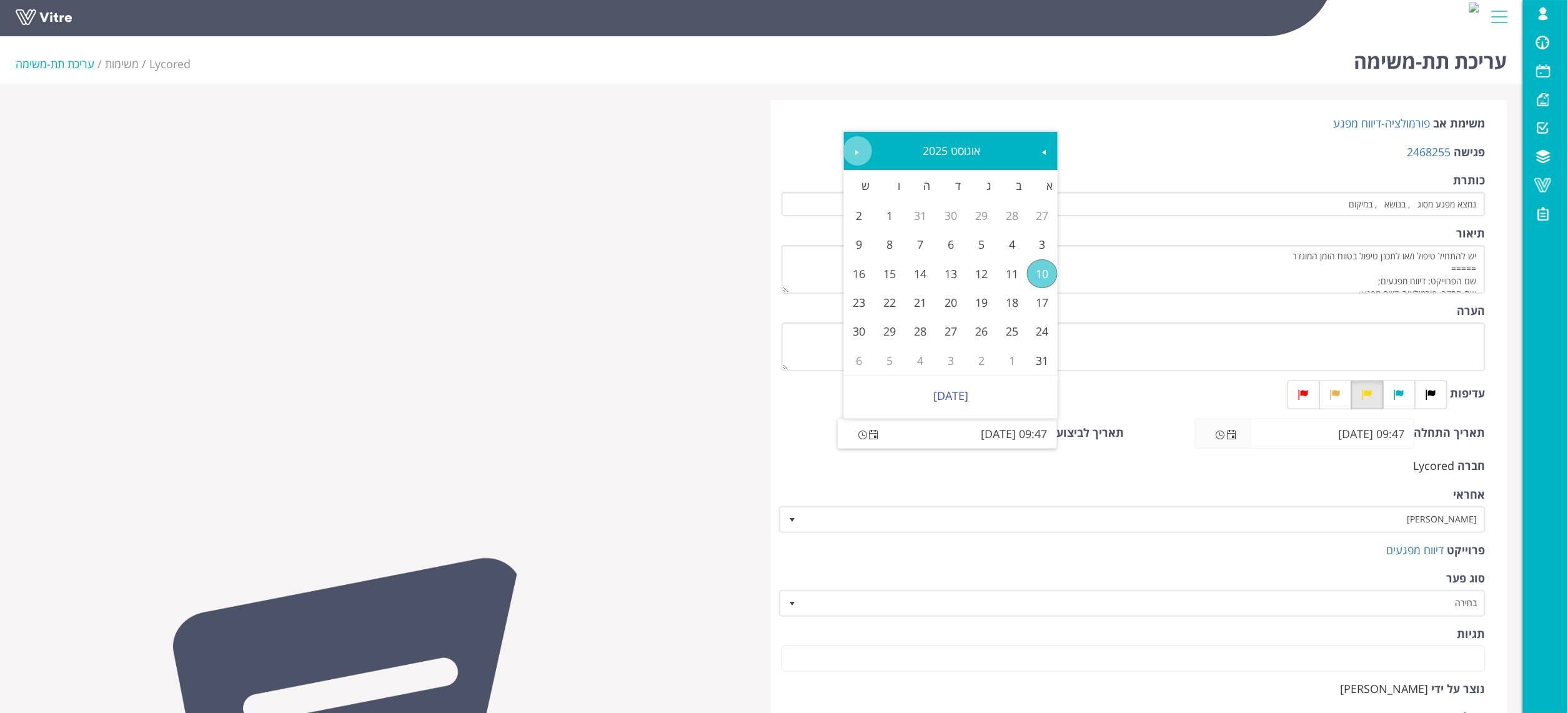
click at [861, 150] on span "Next" at bounding box center [858, 153] width 10 height 10
click at [1048, 266] on link "14" at bounding box center [1042, 273] width 30 height 29
type input "09:47 [DATE]"
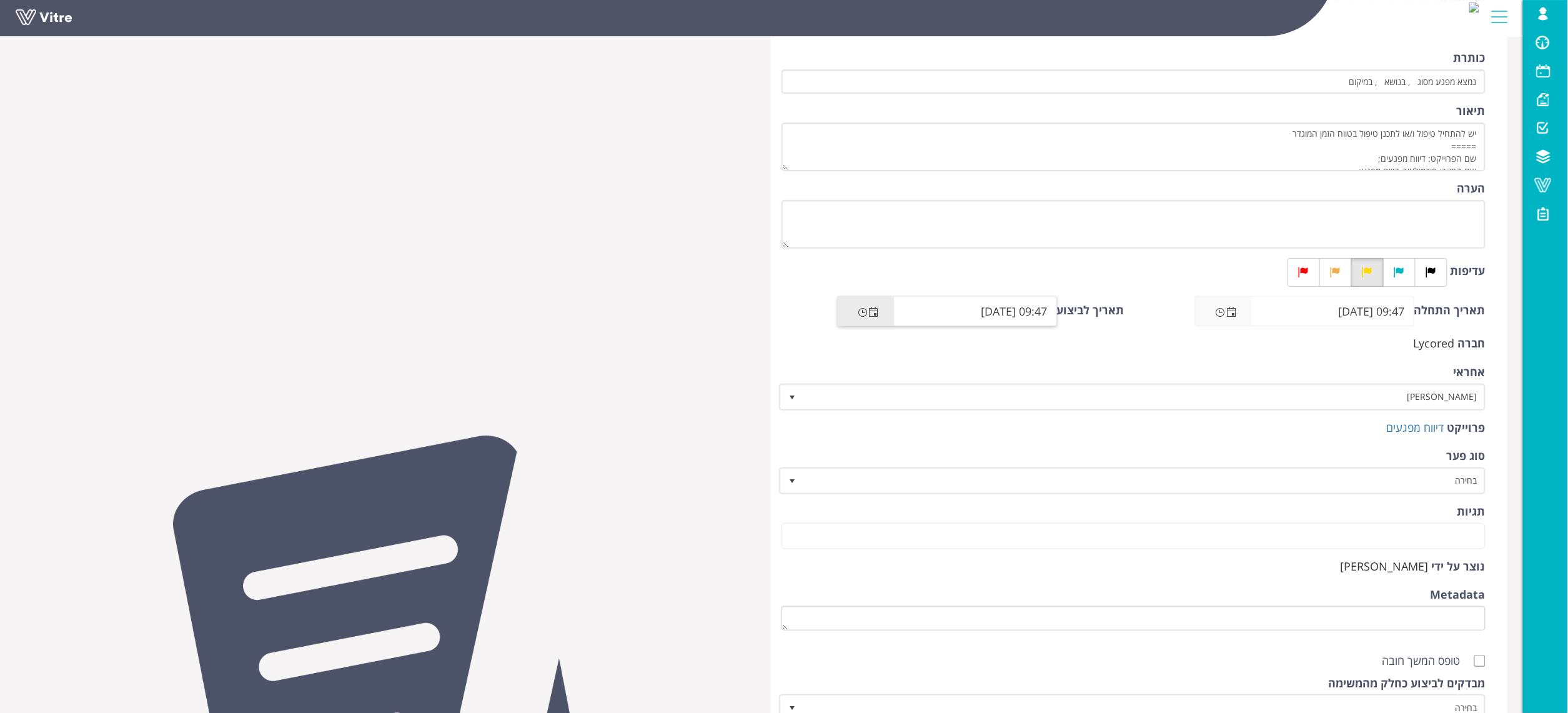
scroll to position [250, 0]
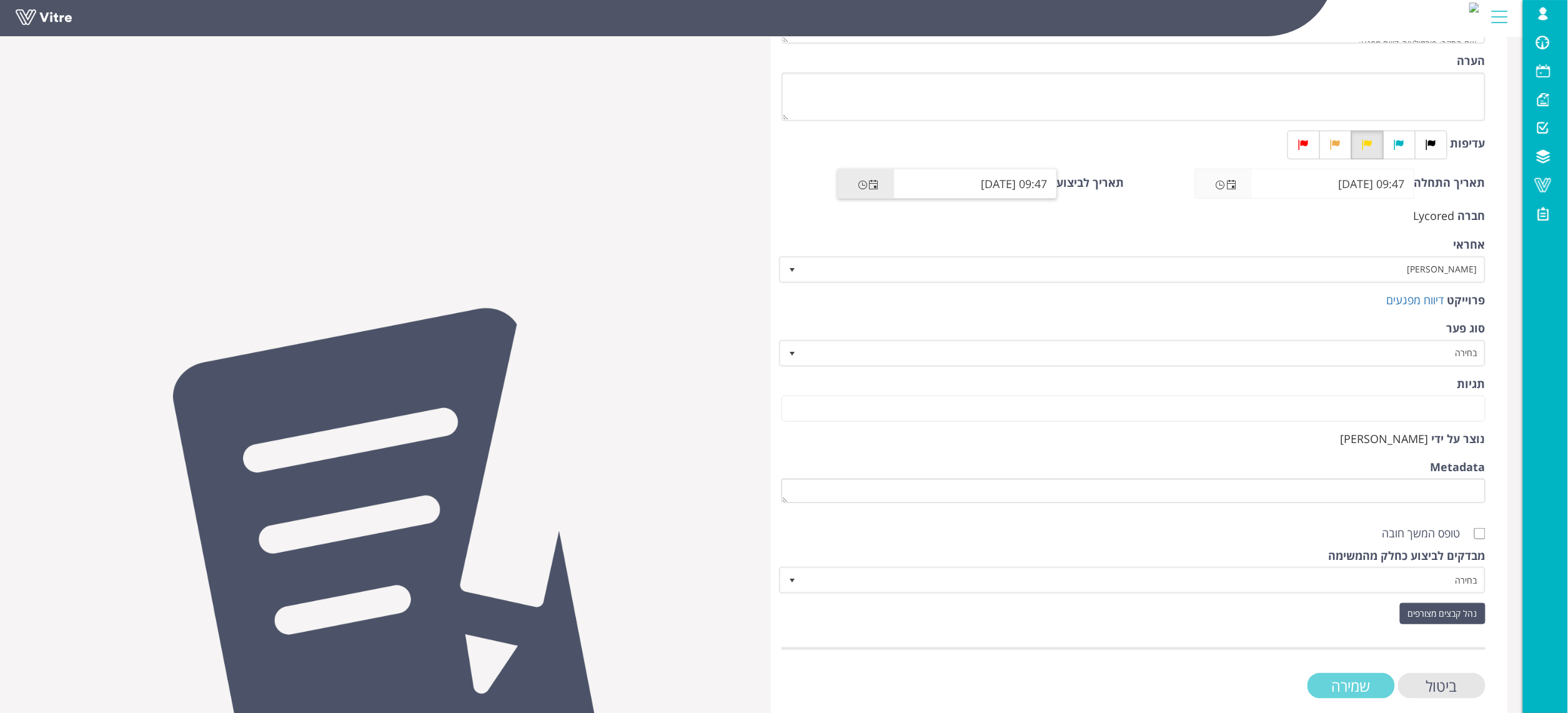
click at [1351, 681] on input "שמירה" at bounding box center [1351, 686] width 87 height 26
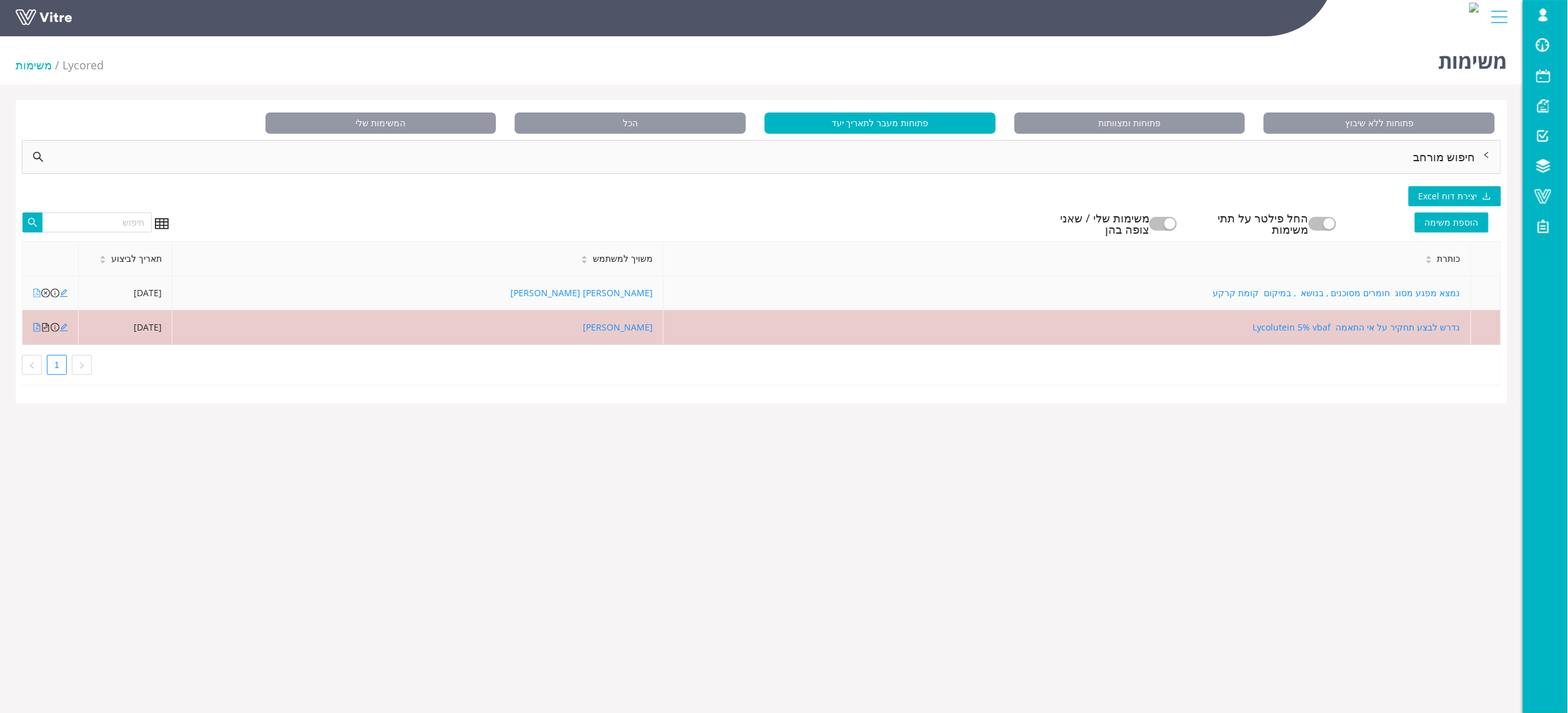
click at [36, 294] on icon "file-pdf" at bounding box center [37, 293] width 9 height 9
click at [66, 294] on icon "edit" at bounding box center [64, 293] width 9 height 9
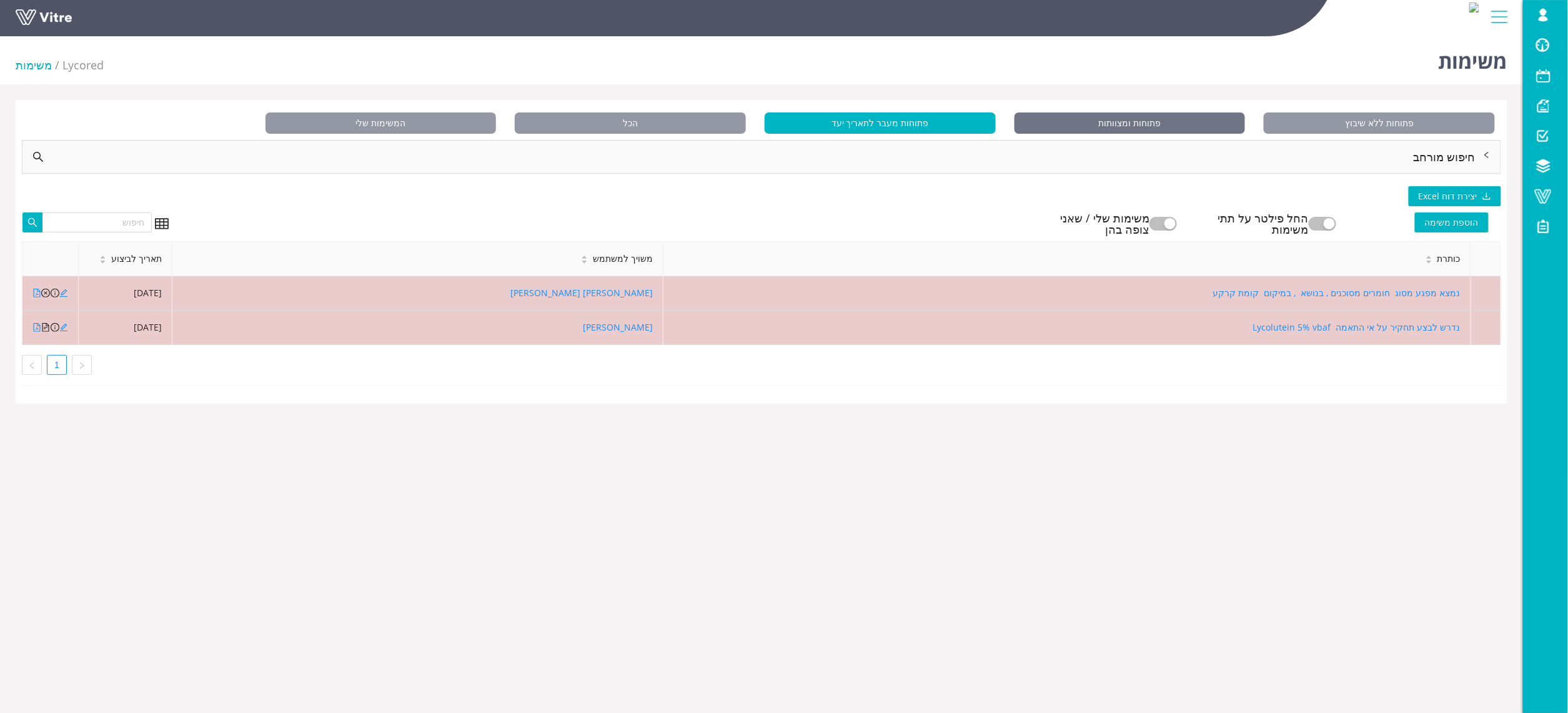
click at [1130, 118] on span "פתוחות ומצוותות" at bounding box center [1130, 123] width 231 height 21
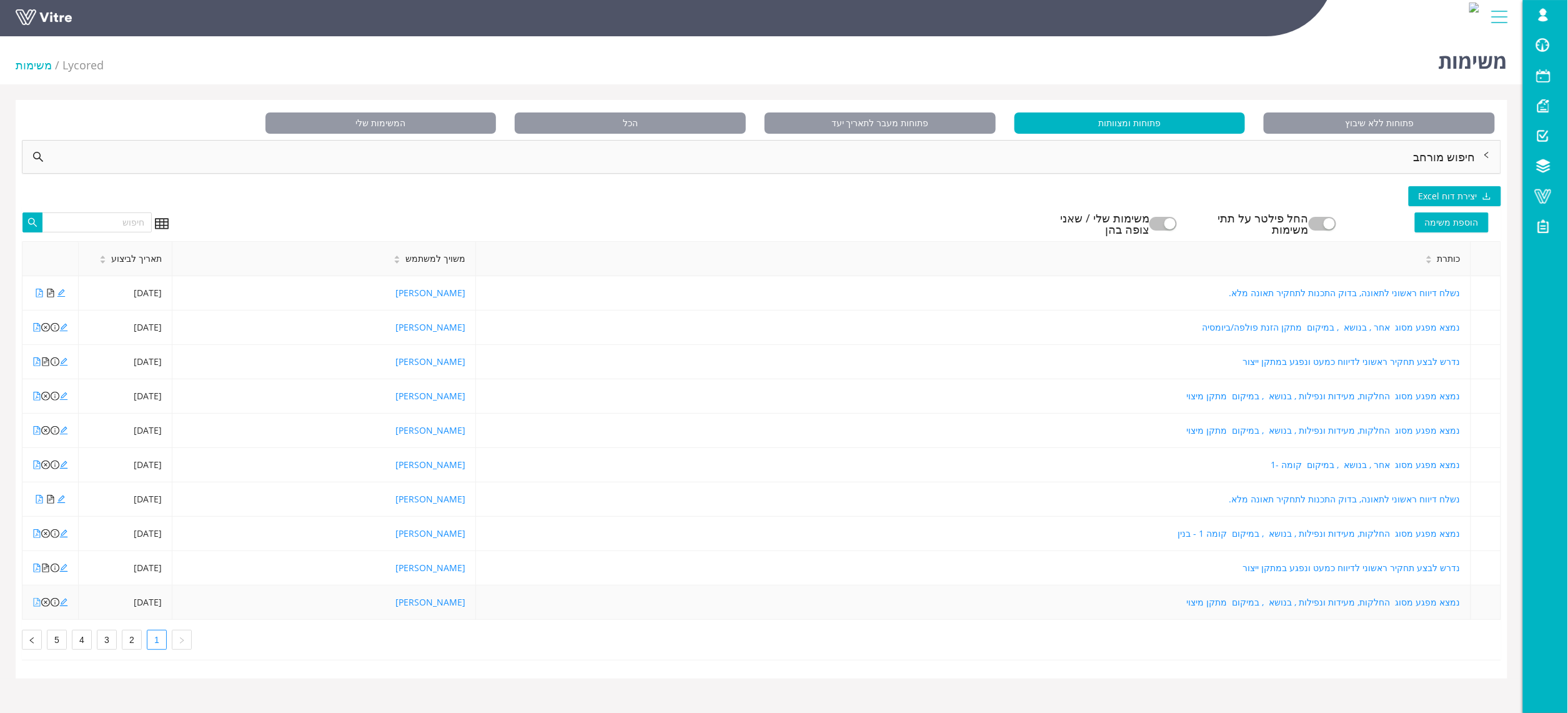
click at [38, 606] on icon "file-pdf" at bounding box center [37, 603] width 7 height 9
click at [62, 606] on icon "edit" at bounding box center [64, 603] width 9 height 9
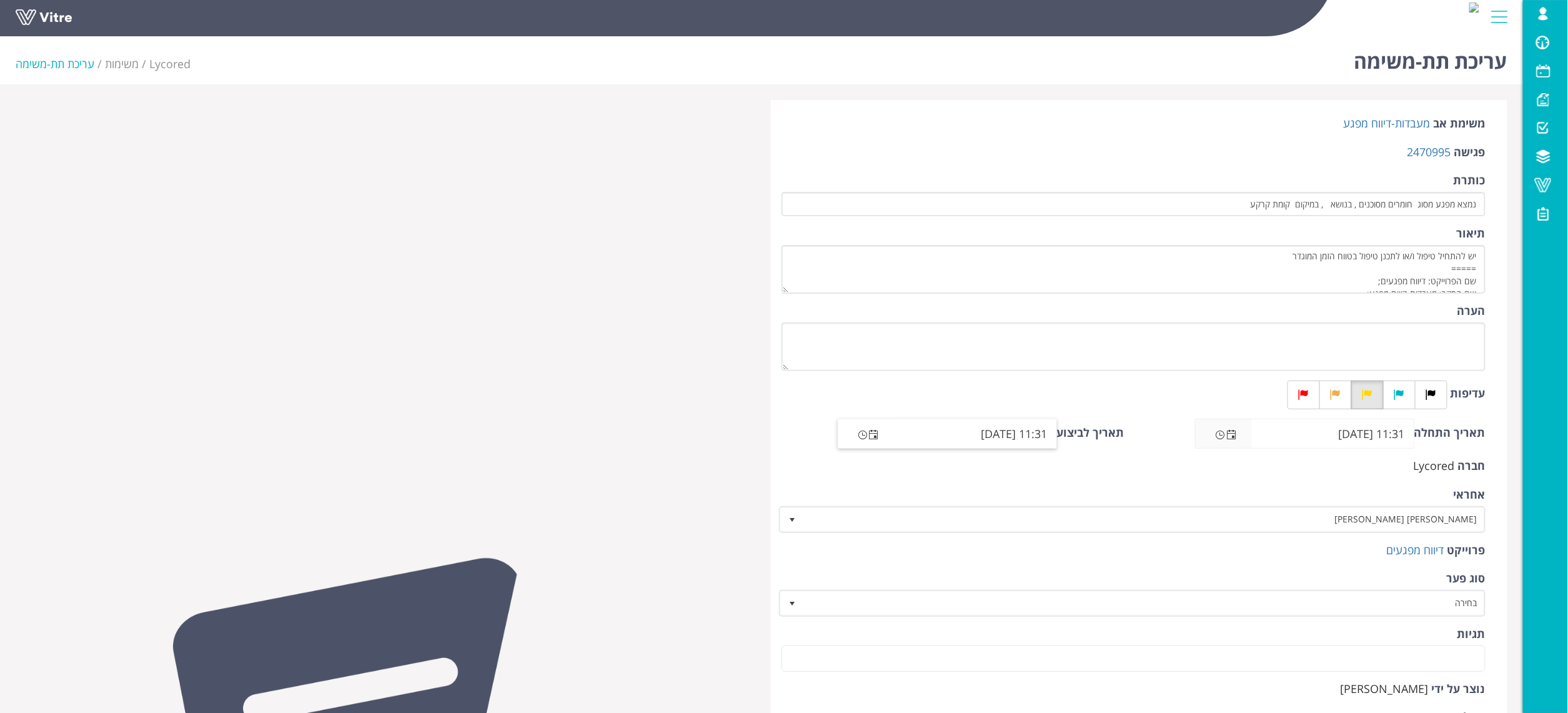
click at [878, 434] on span "Open the date view" at bounding box center [875, 435] width 10 height 10
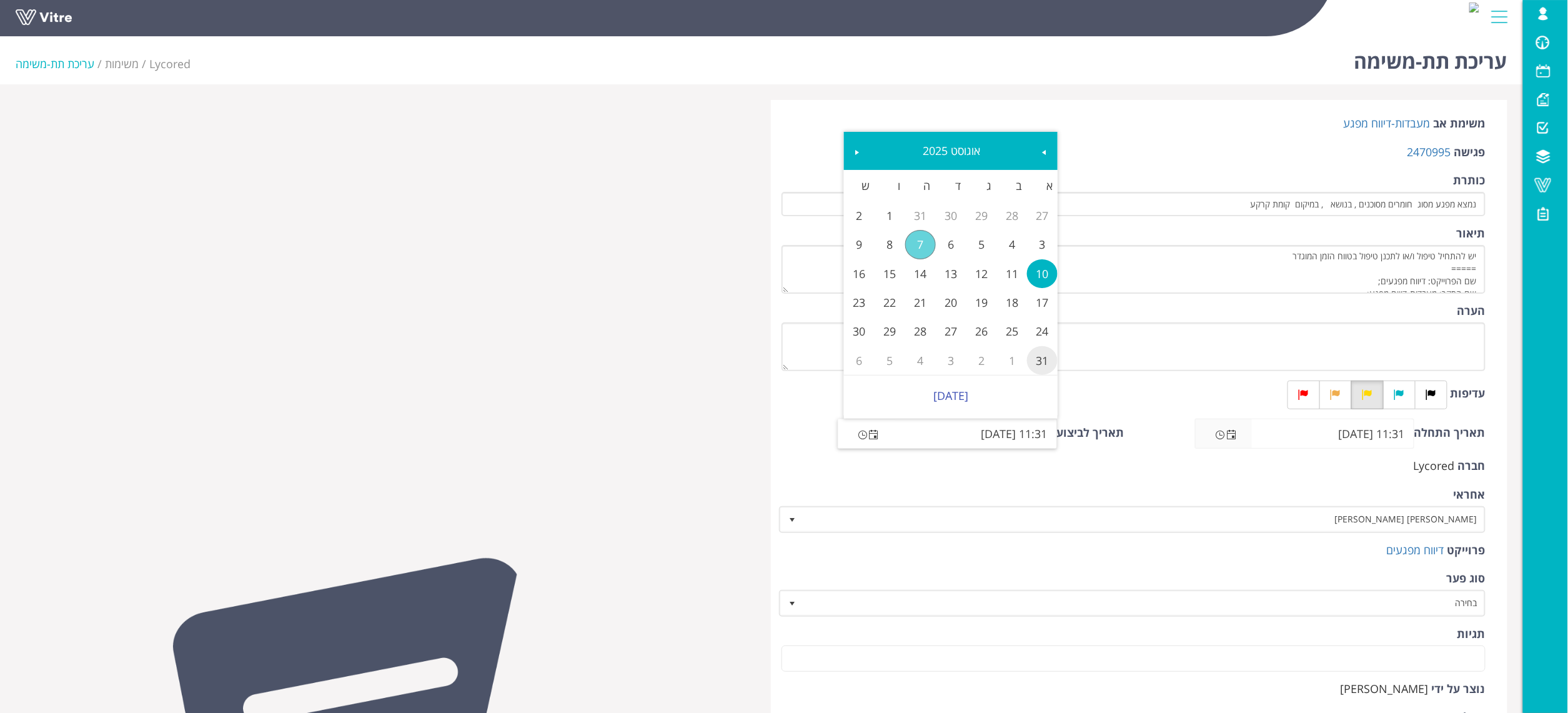
click at [1048, 366] on link "31" at bounding box center [1042, 361] width 30 height 29
type input "11:31 [DATE]"
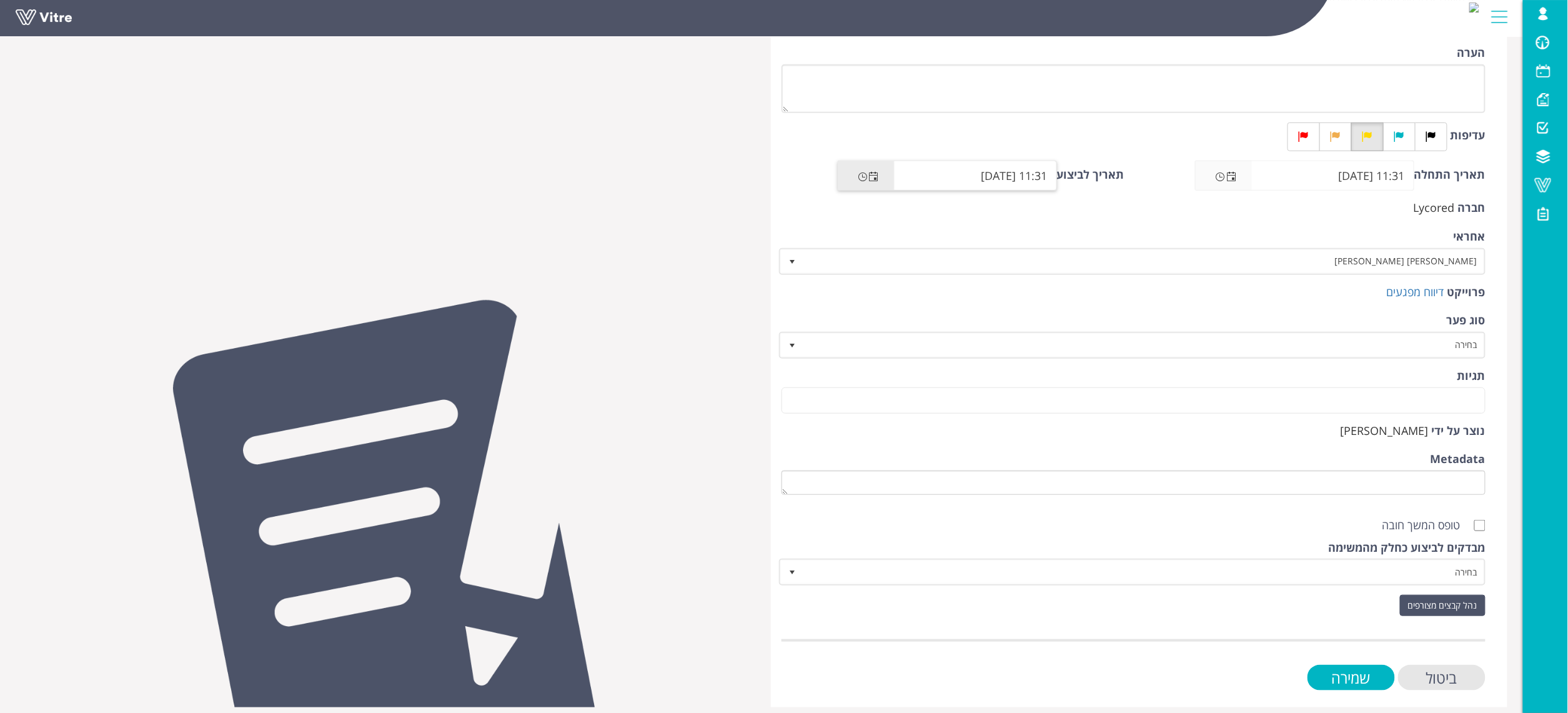
scroll to position [267, 0]
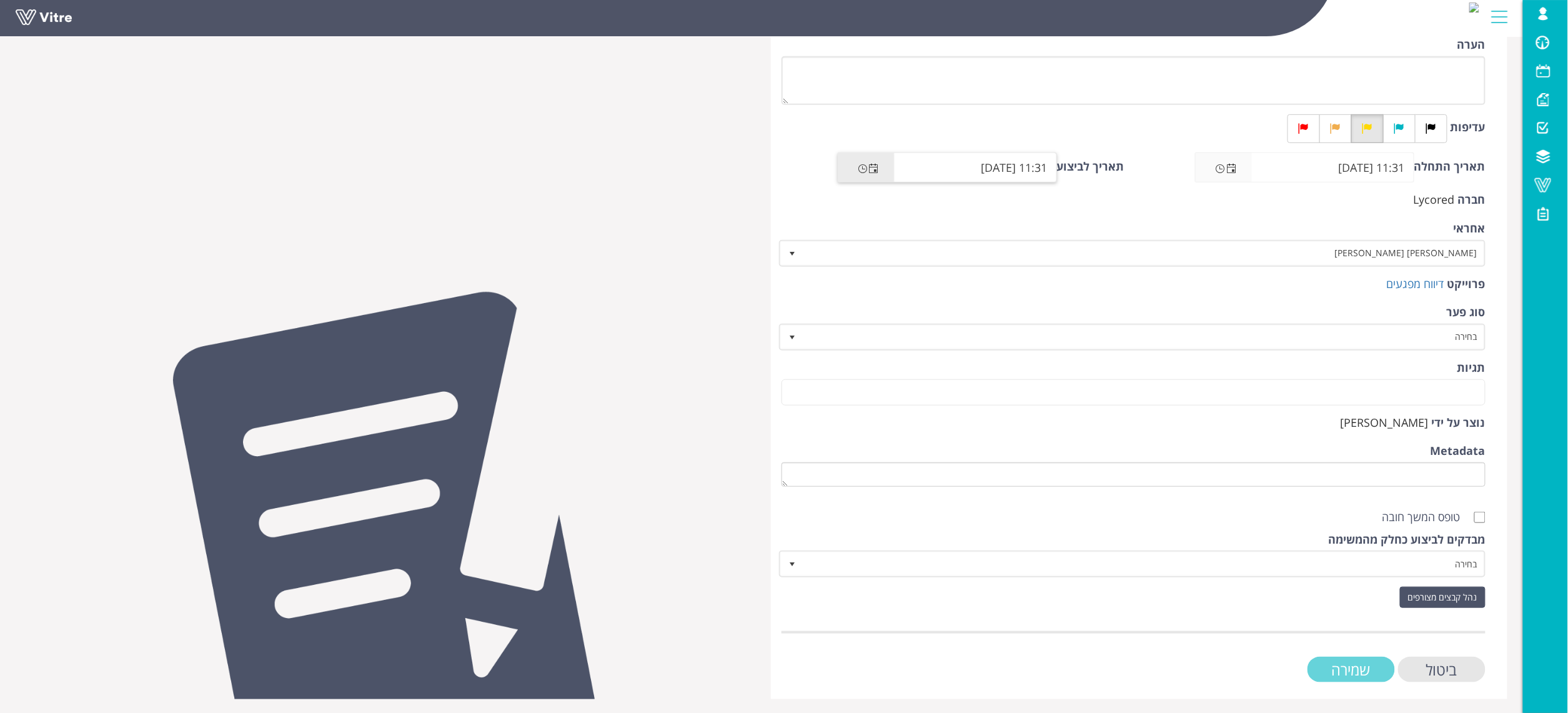
click at [1338, 658] on input "שמירה" at bounding box center [1351, 669] width 87 height 26
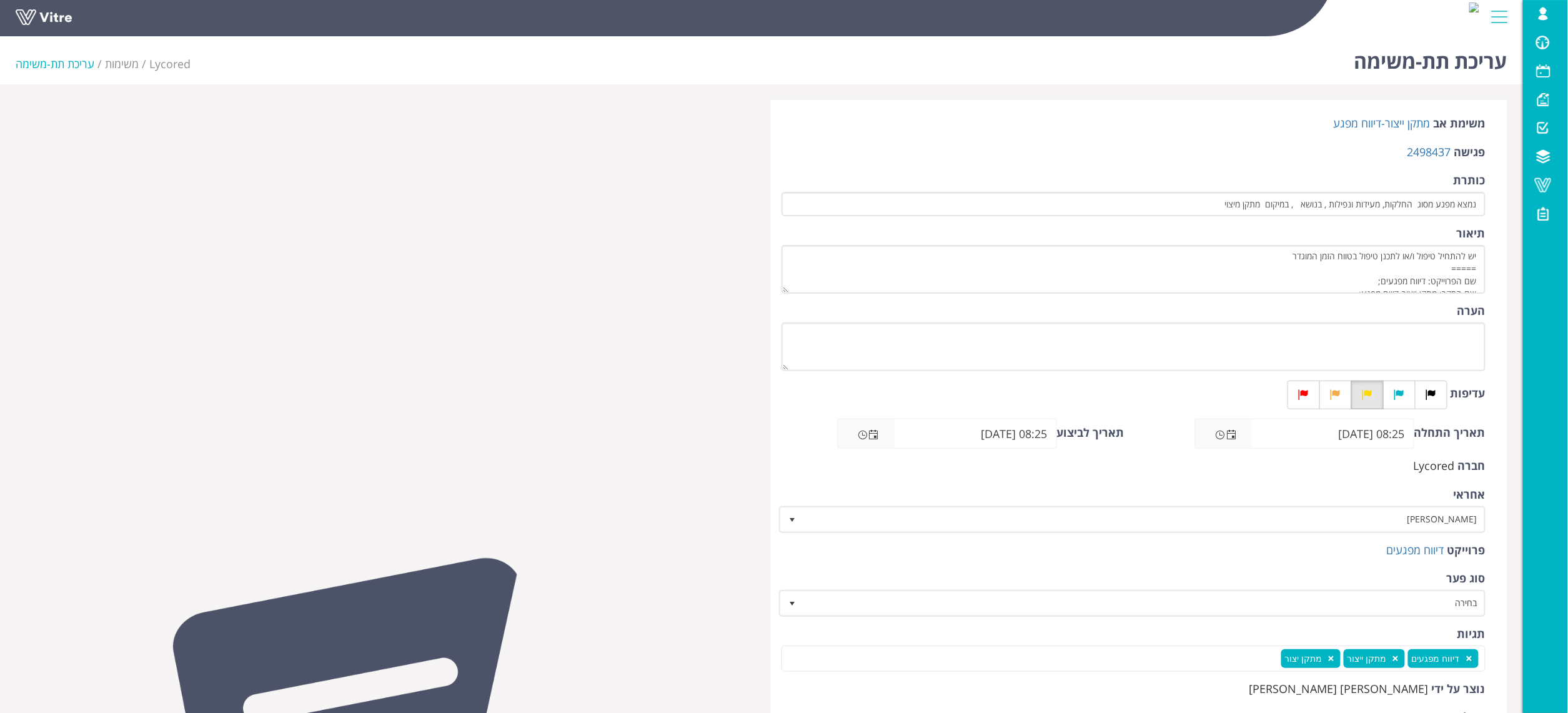
click at [1395, 505] on div "אחראי יניב בן שושן 3236" at bounding box center [1134, 510] width 704 height 46
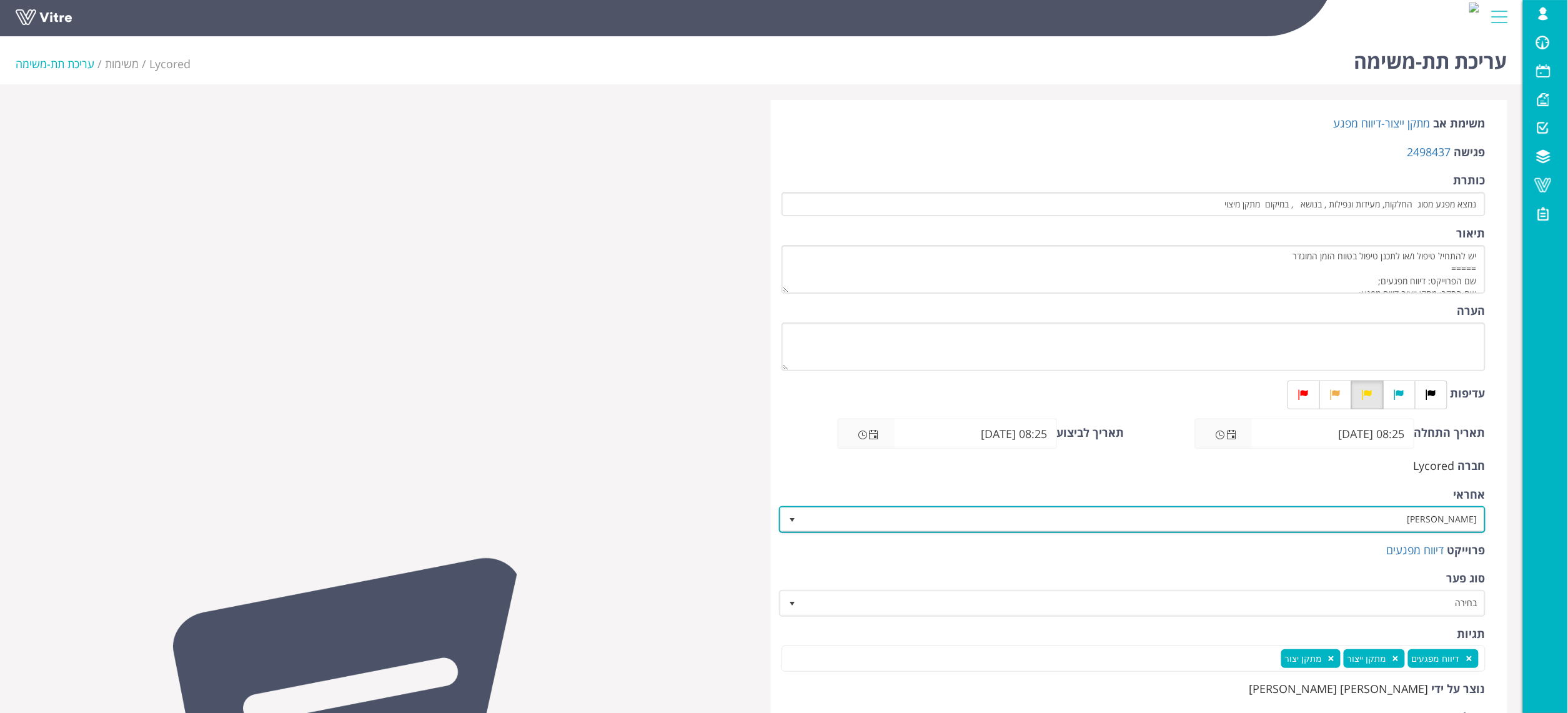
click at [1395, 514] on span "[PERSON_NAME]" at bounding box center [1143, 519] width 682 height 22
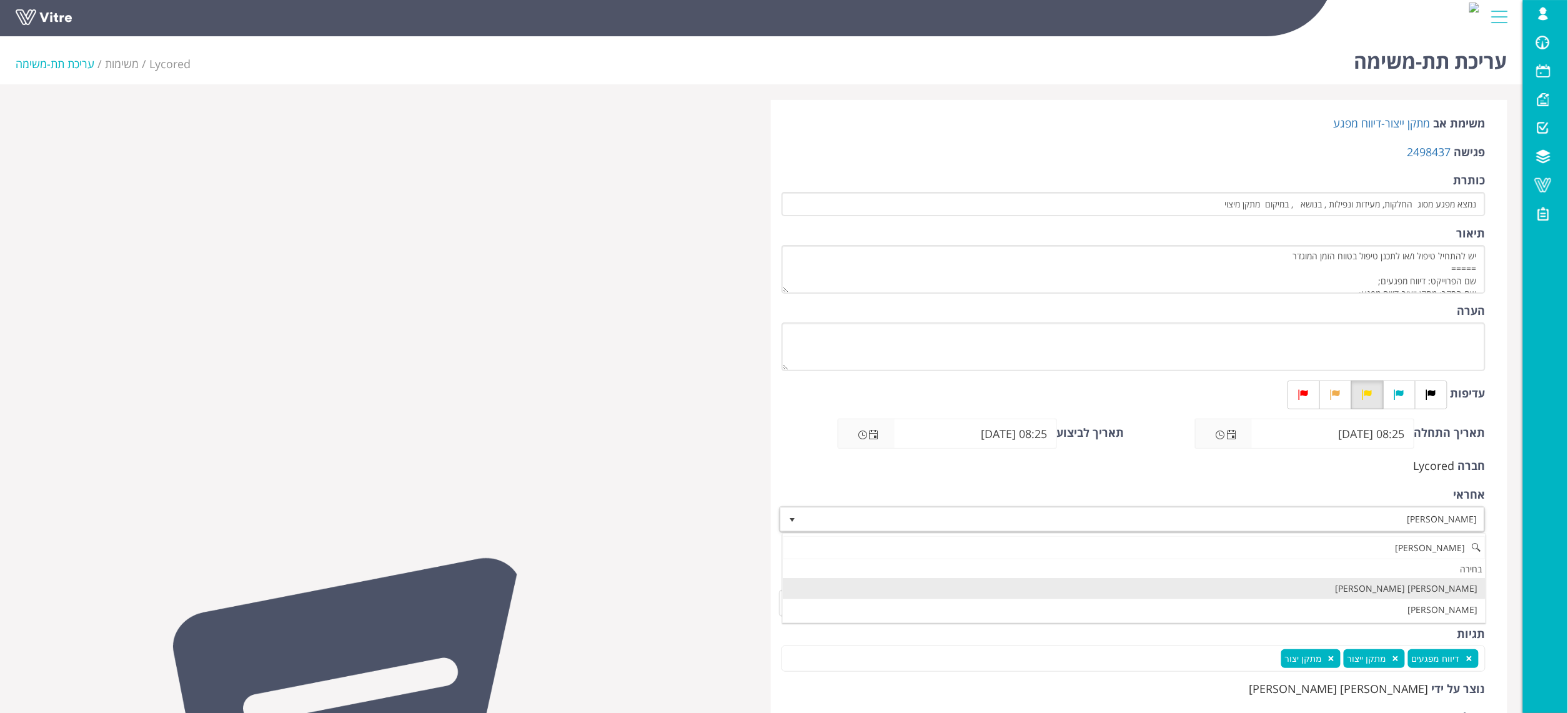
click at [1439, 589] on li "[PERSON_NAME] [PERSON_NAME]" at bounding box center [1134, 589] width 703 height 21
type input "מור"
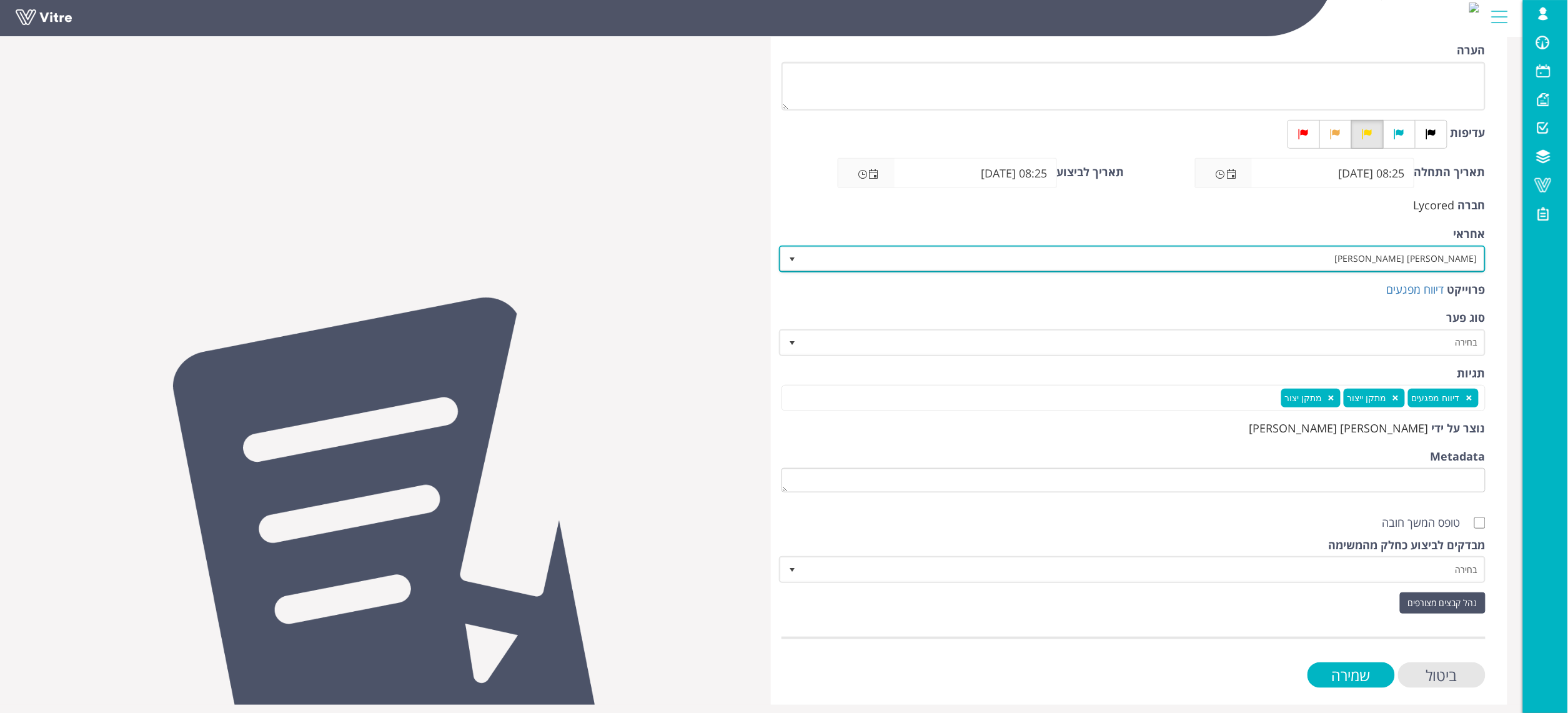
scroll to position [267, 0]
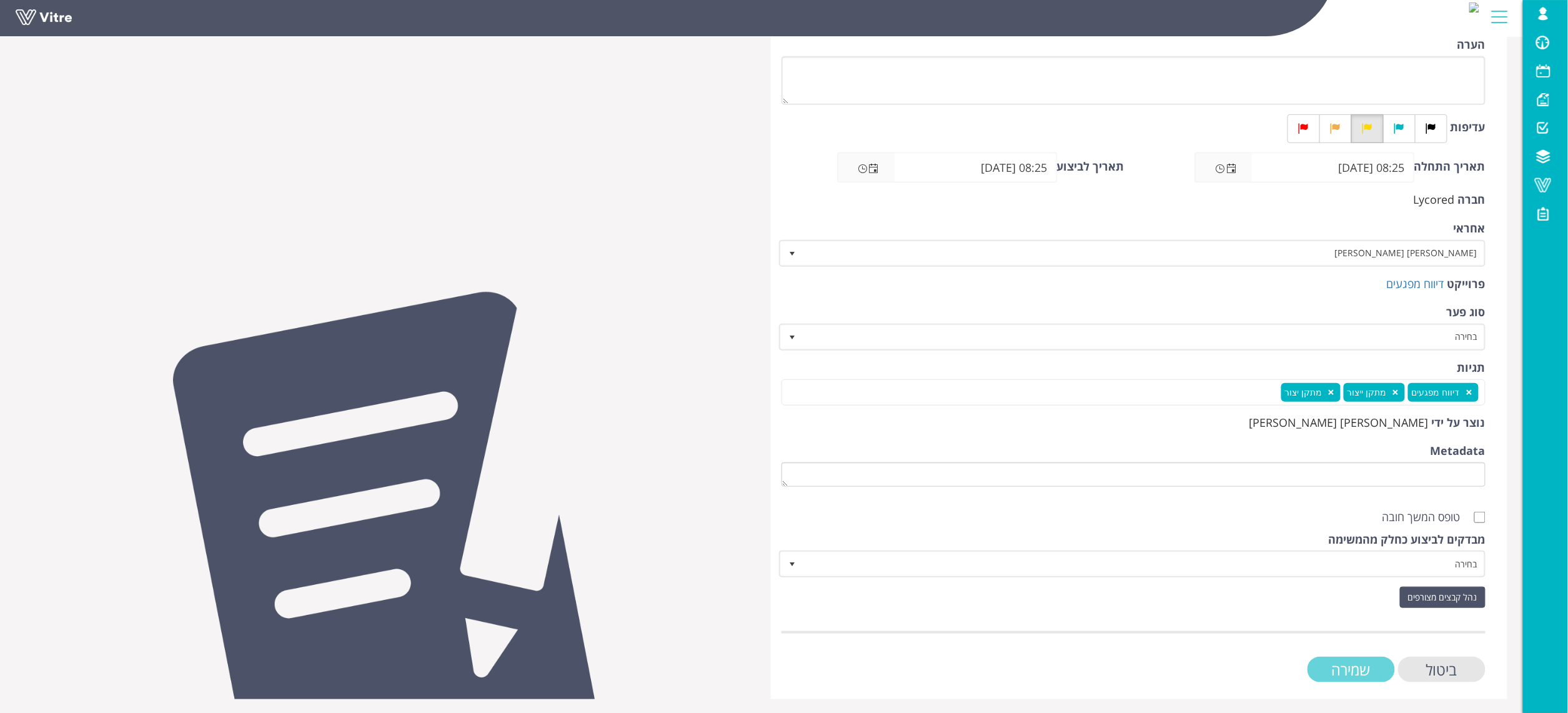
click at [1383, 664] on input "שמירה" at bounding box center [1351, 669] width 87 height 26
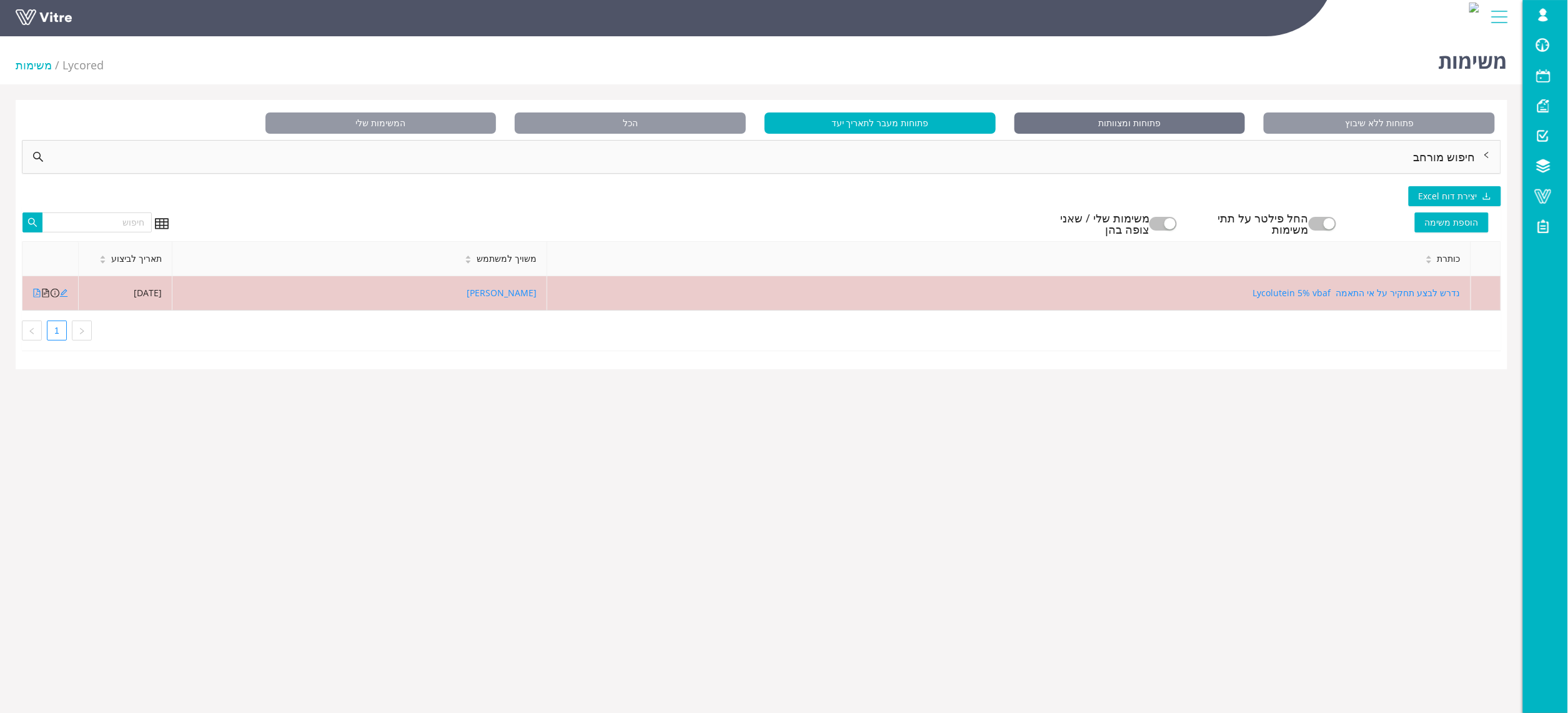
click at [1143, 126] on span "פתוחות ומצוותות" at bounding box center [1130, 123] width 231 height 21
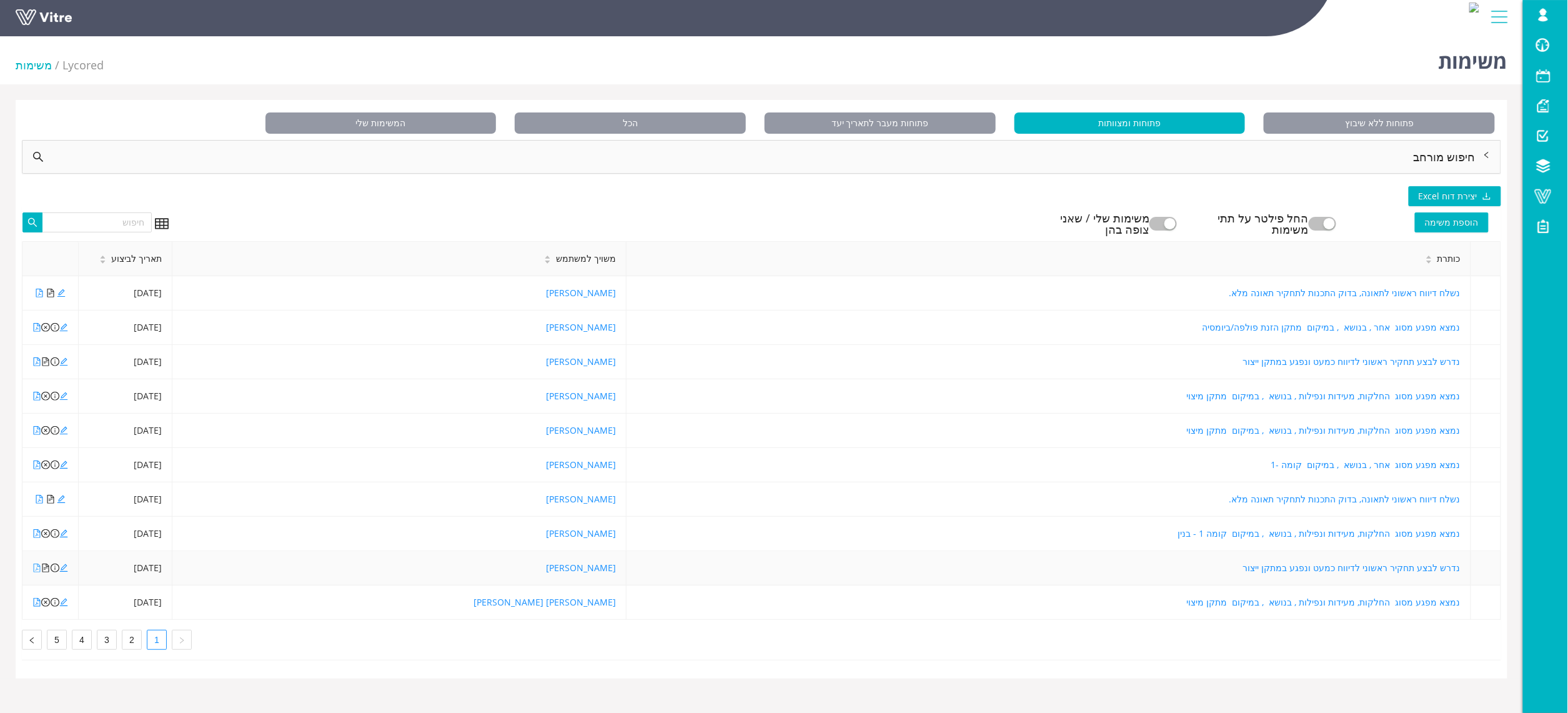
click at [35, 570] on icon "file-pdf" at bounding box center [37, 569] width 9 height 9
click at [34, 535] on icon "file-pdf" at bounding box center [37, 534] width 7 height 9
